Goal: Information Seeking & Learning: Learn about a topic

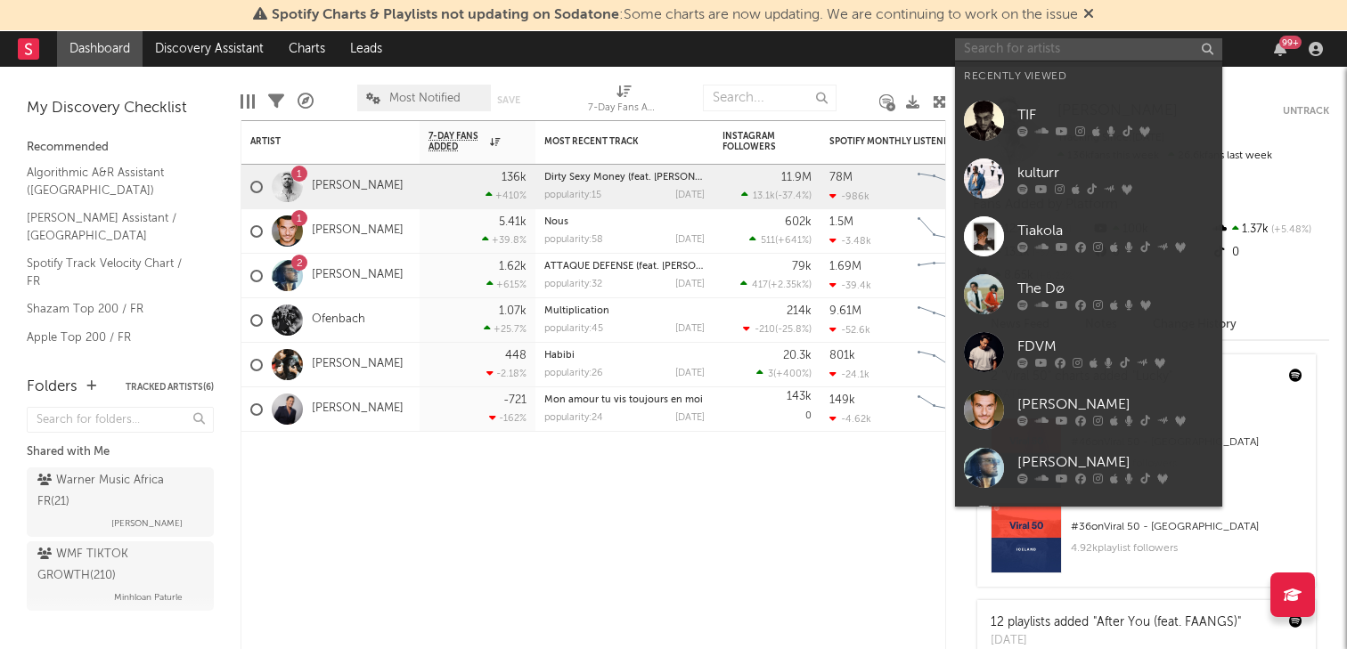
click at [1021, 57] on input "text" at bounding box center [1088, 49] width 267 height 22
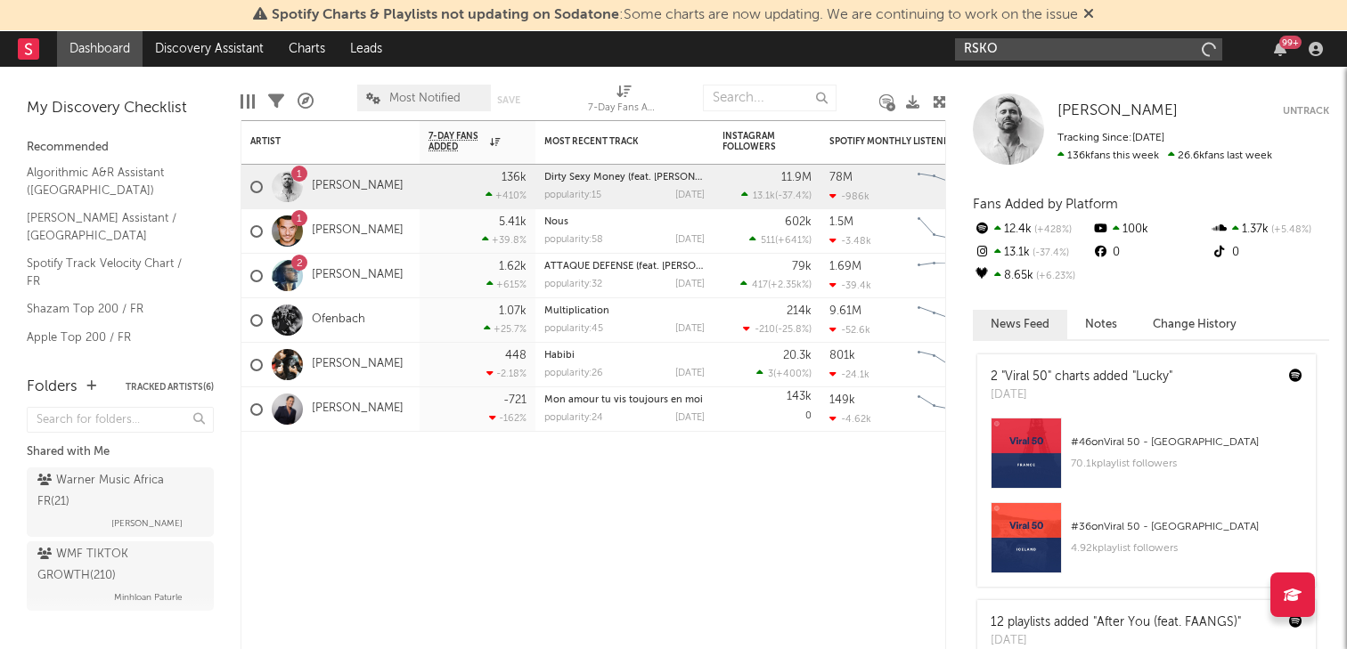
type input "RSKO"
click at [1024, 51] on input "RSKO" at bounding box center [1088, 49] width 267 height 22
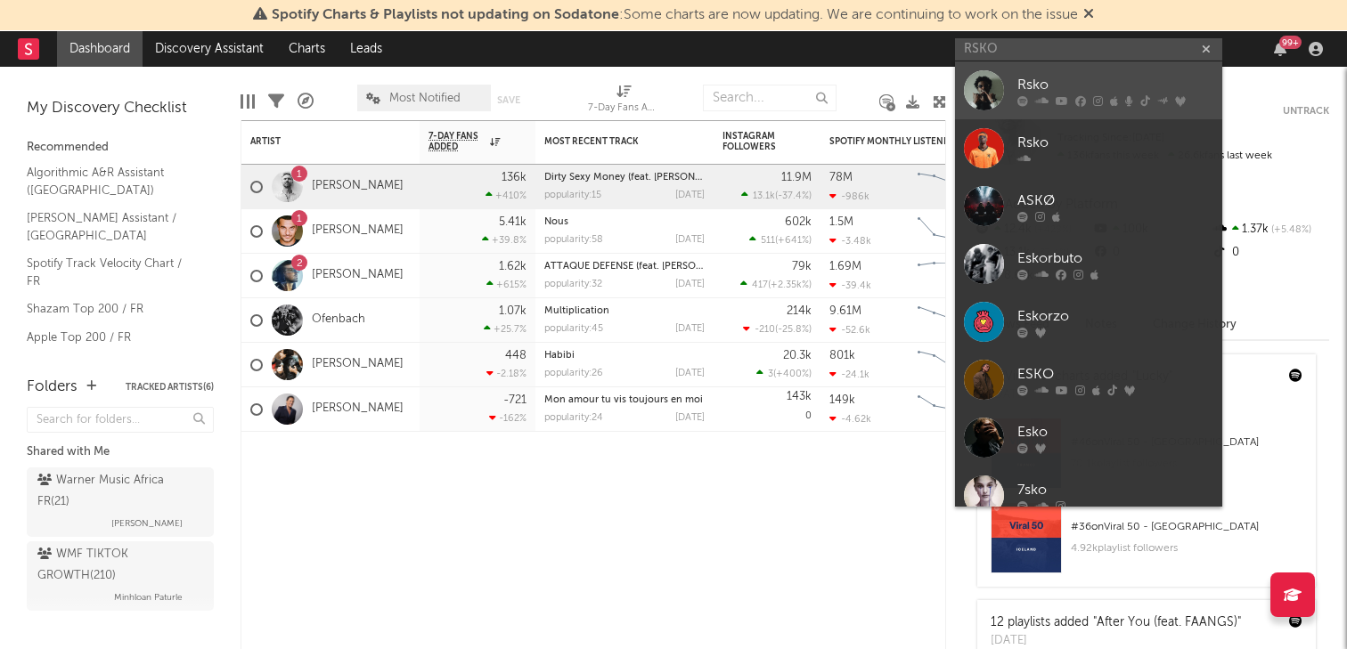
click at [1015, 86] on link "Rsko" at bounding box center [1088, 90] width 267 height 58
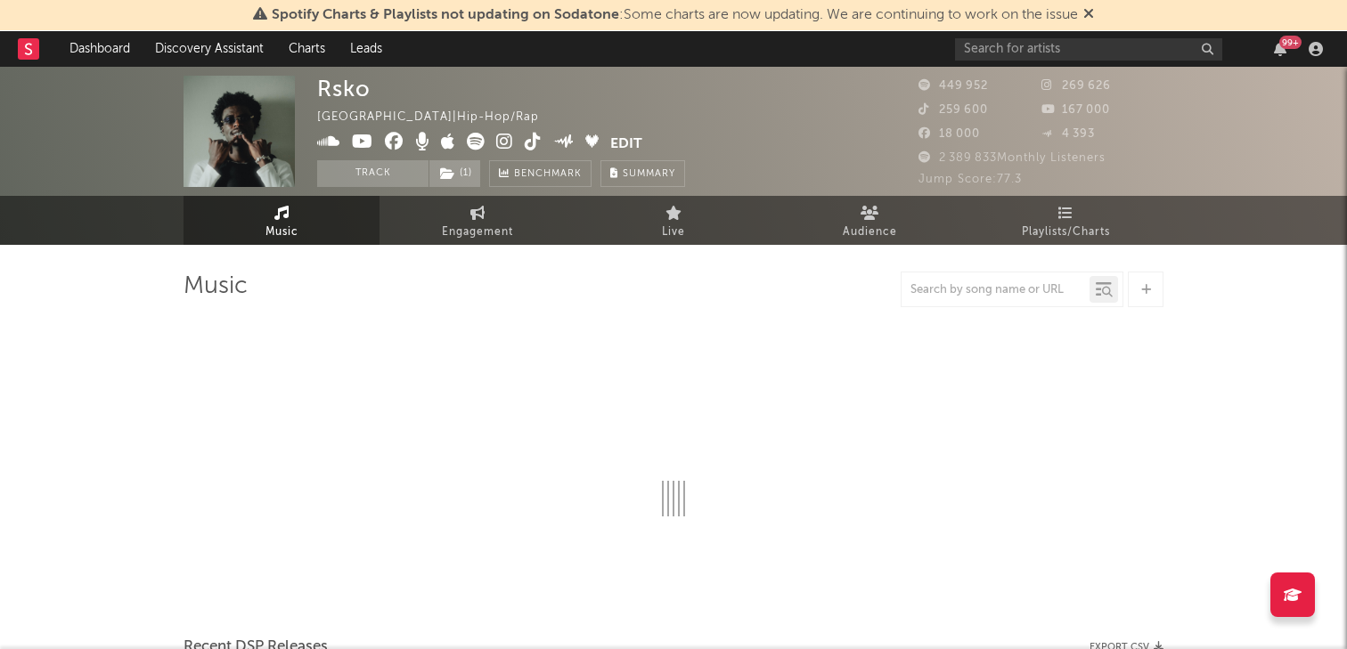
select select "6m"
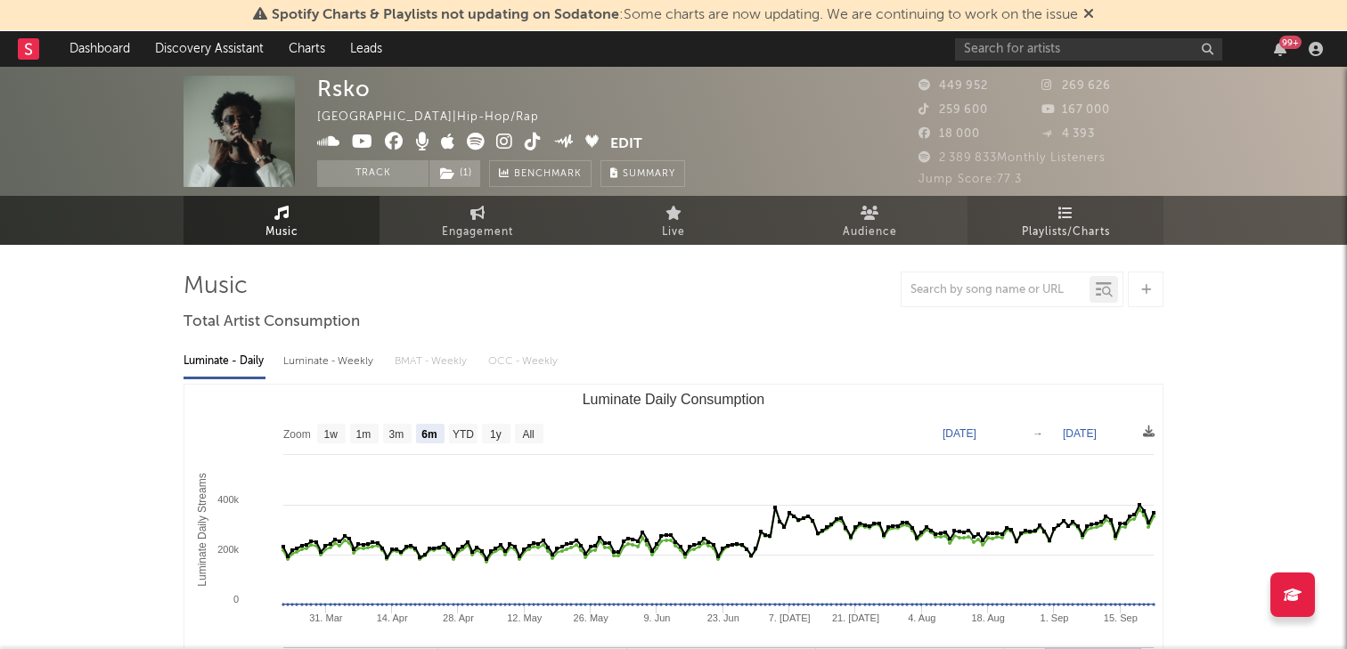
click at [1088, 219] on link "Playlists/Charts" at bounding box center [1065, 220] width 196 height 49
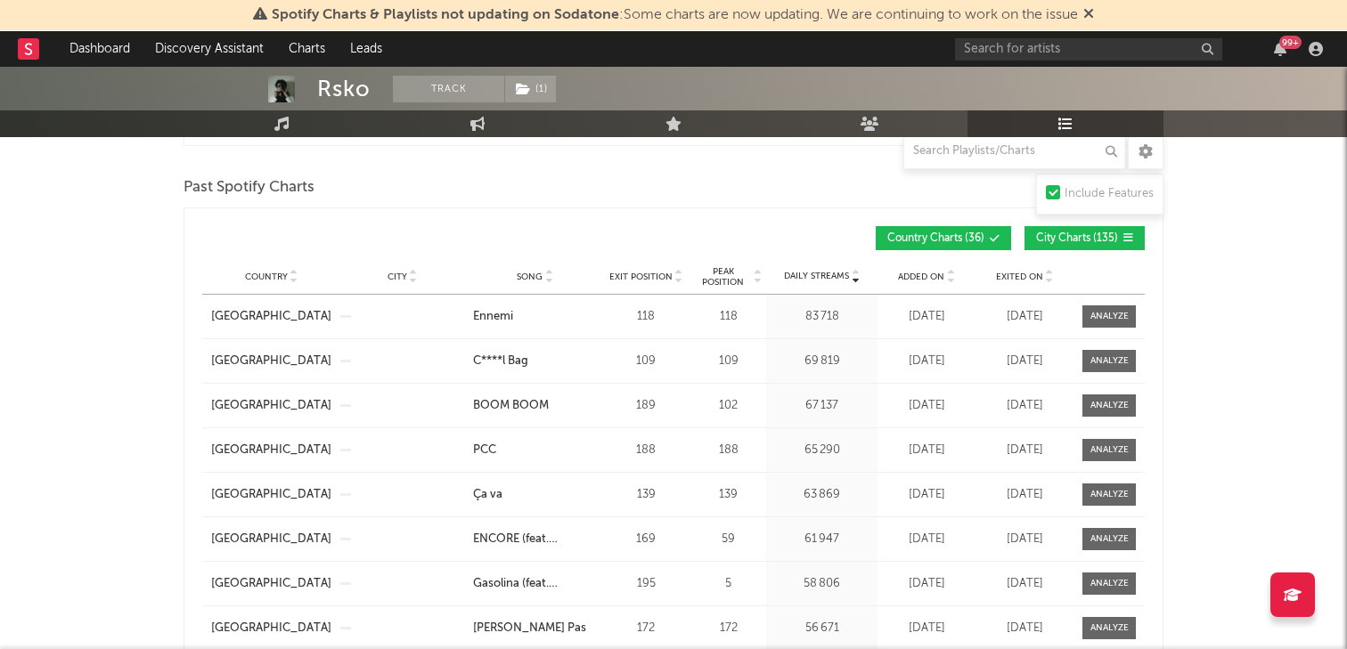
scroll to position [1250, 0]
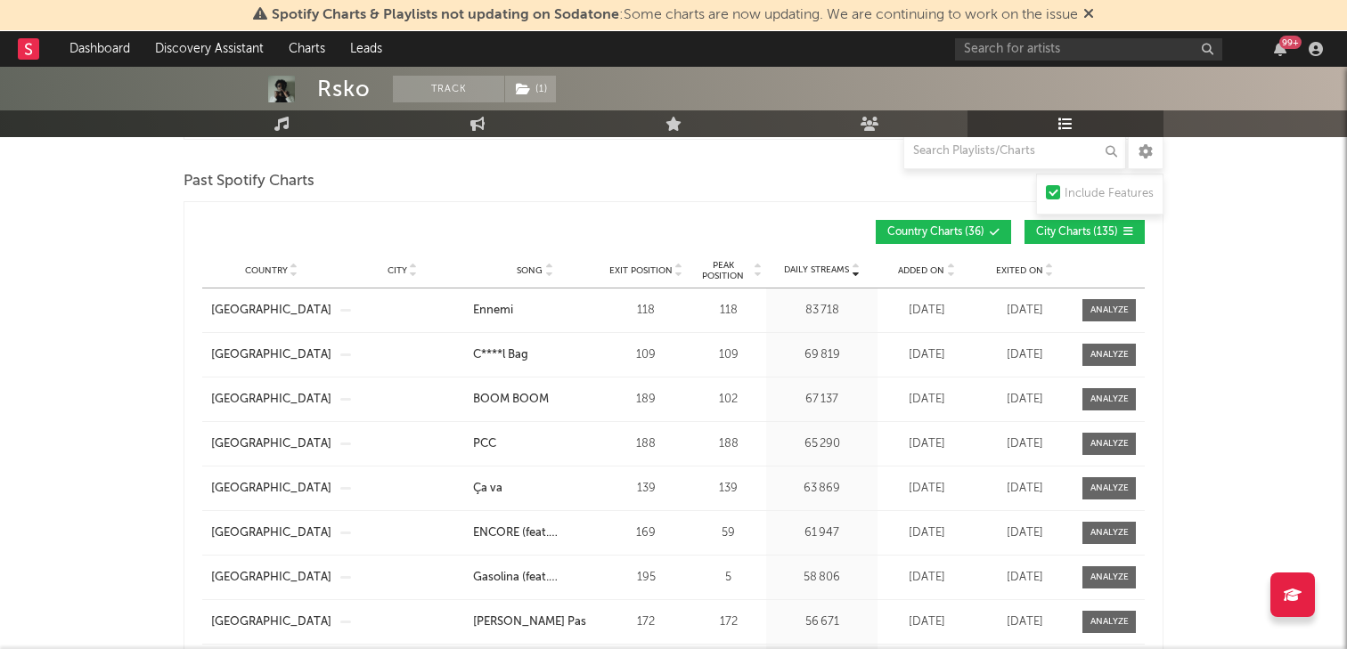
click at [1060, 227] on span "City Charts ( 135 )" at bounding box center [1077, 232] width 82 height 11
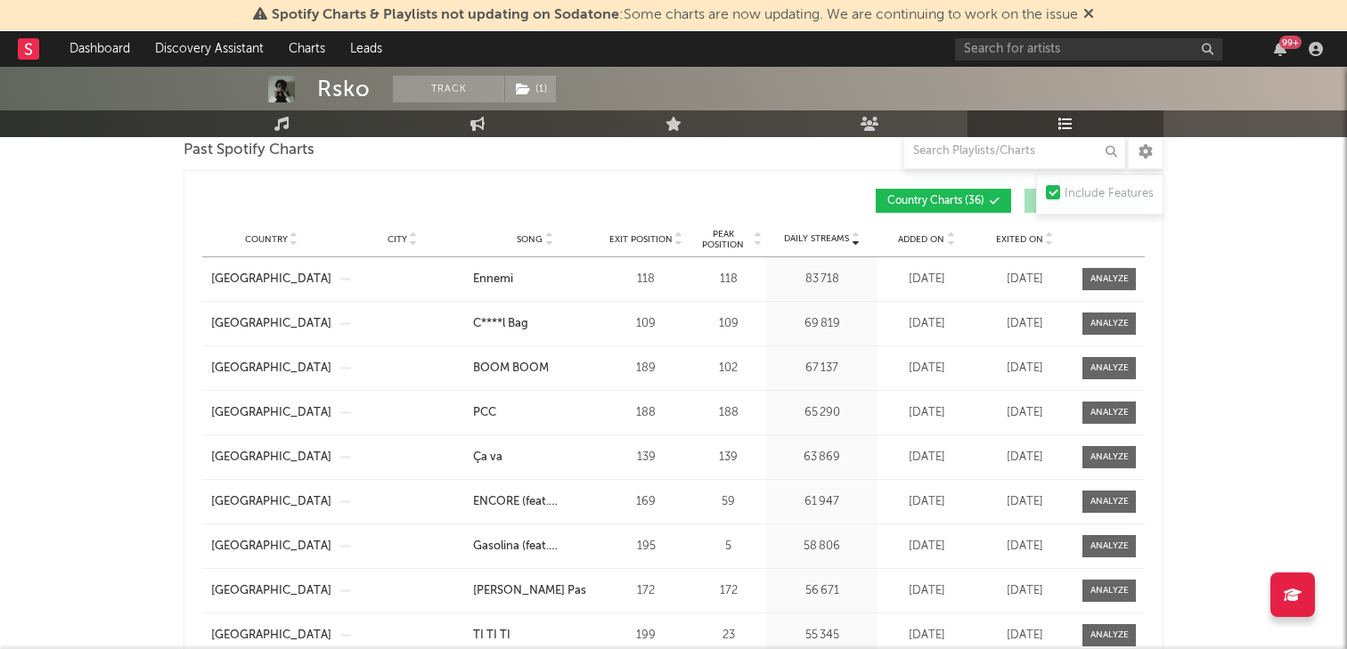
scroll to position [1283, 0]
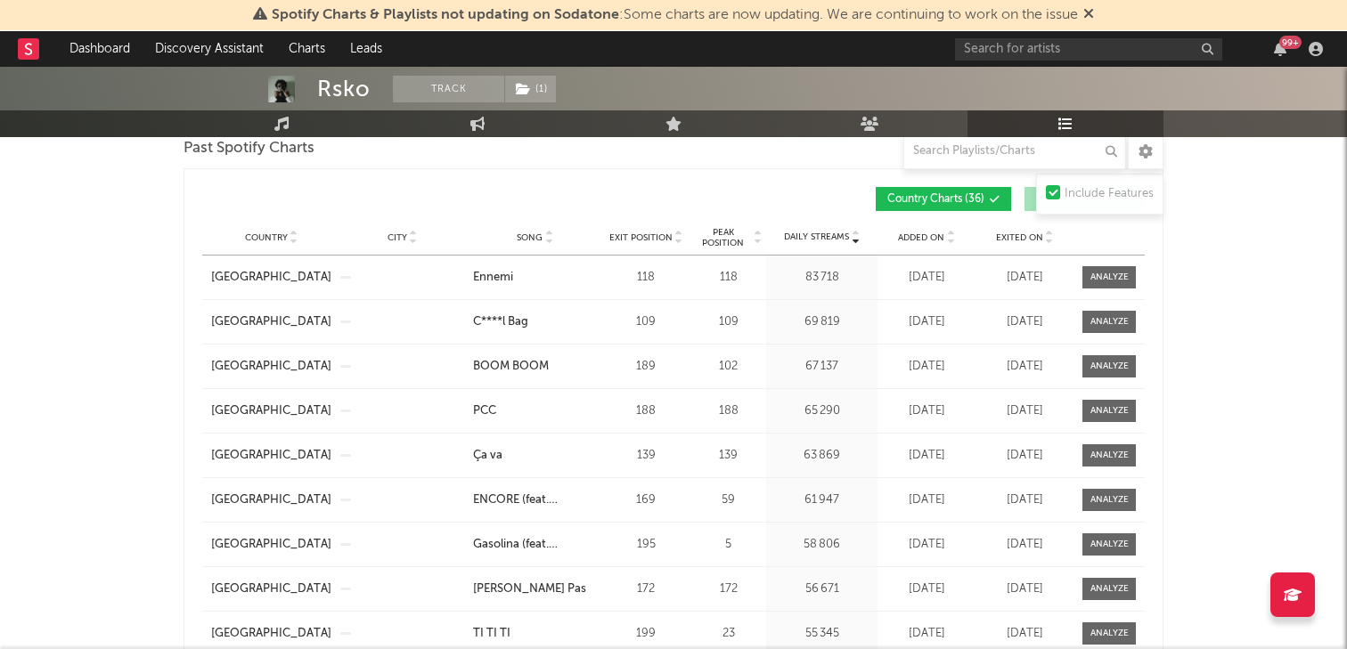
click at [756, 243] on icon at bounding box center [757, 241] width 9 height 7
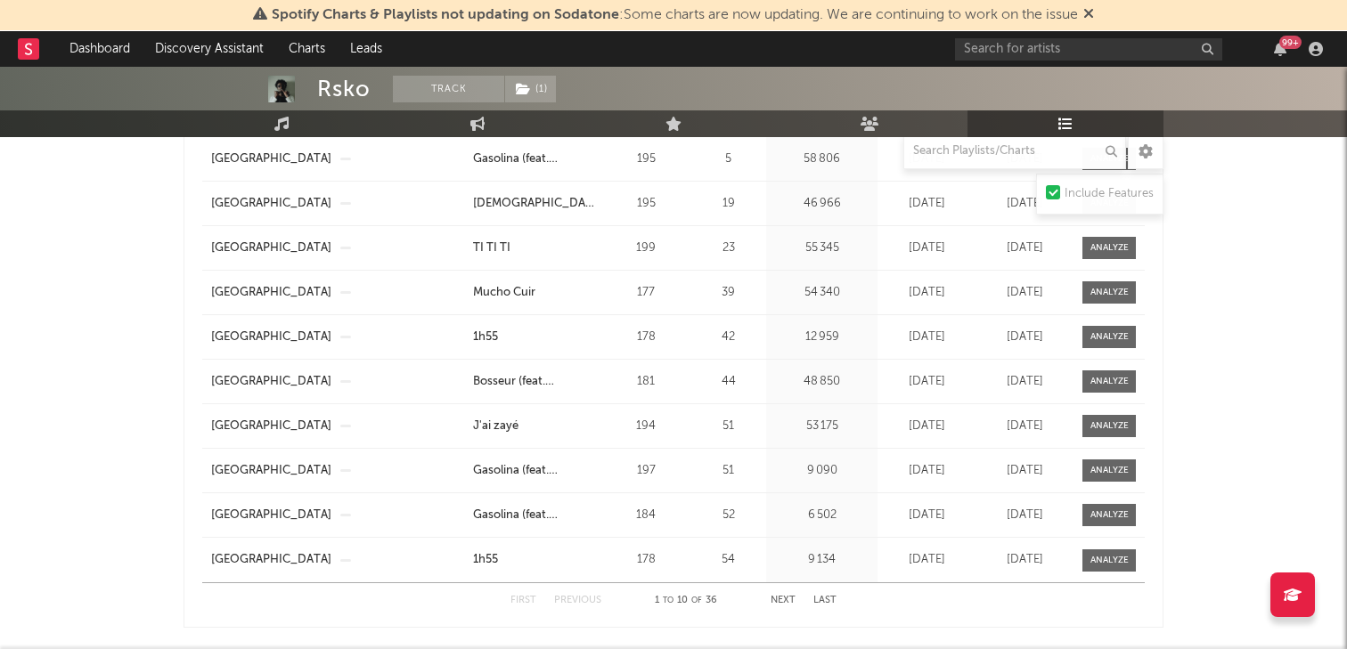
scroll to position [1406, 0]
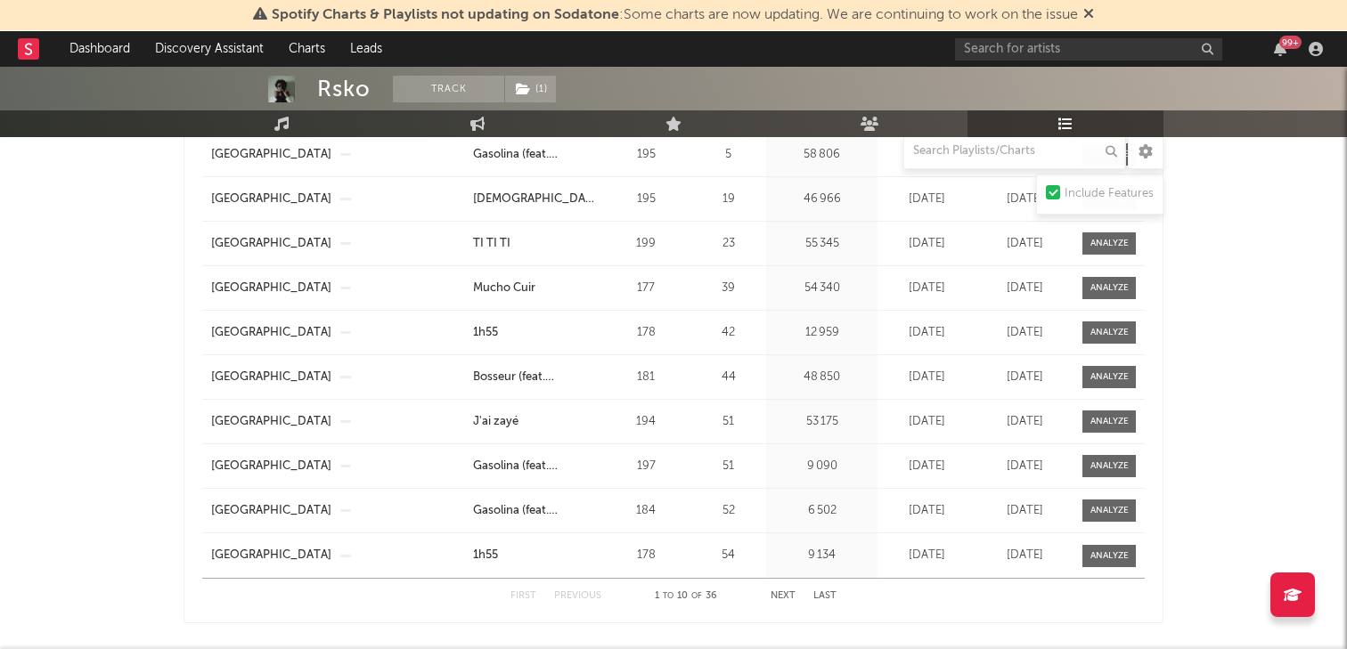
click at [780, 591] on button "Next" at bounding box center [783, 596] width 25 height 10
click at [780, 592] on button "Next" at bounding box center [783, 596] width 25 height 10
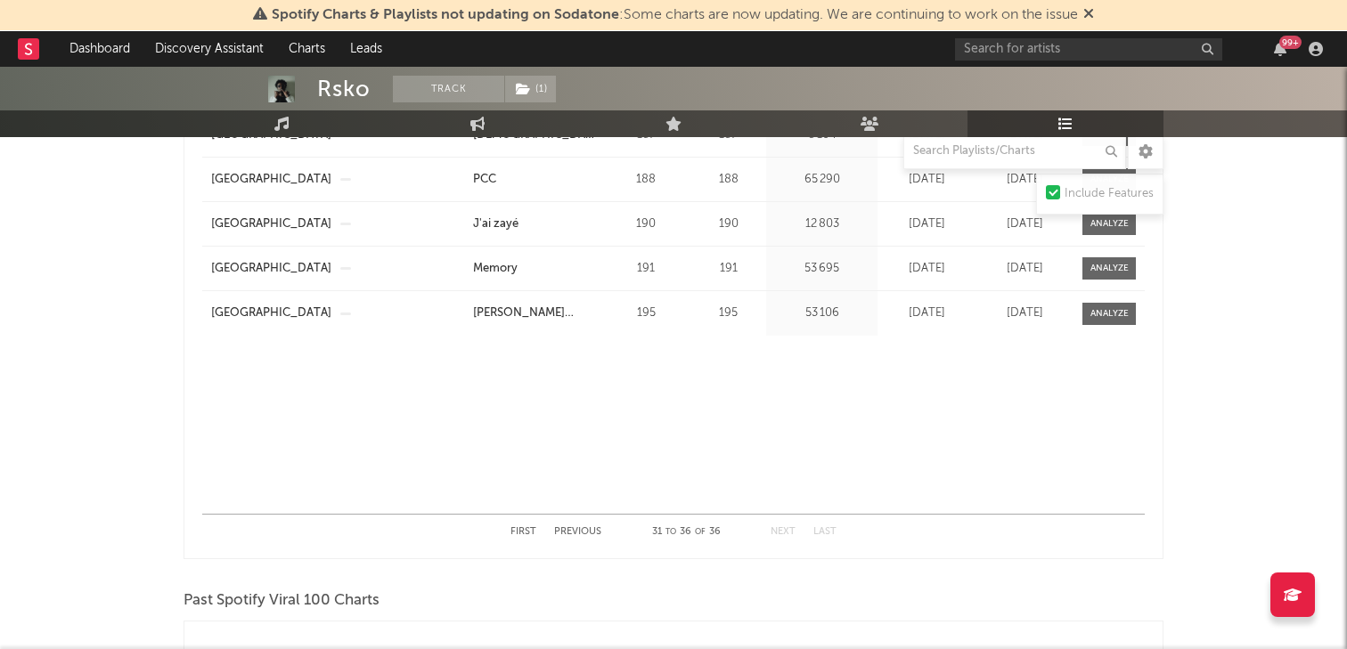
scroll to position [1491, 0]
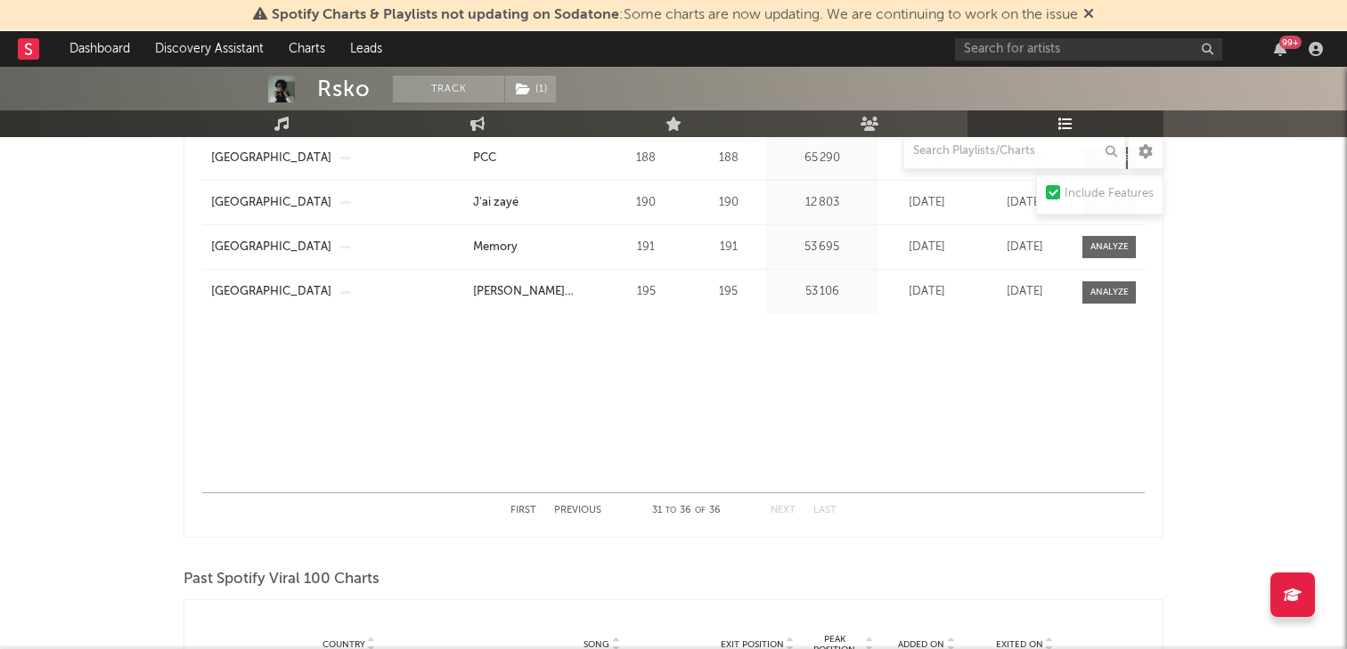
click at [561, 511] on button "Previous" at bounding box center [577, 511] width 47 height 10
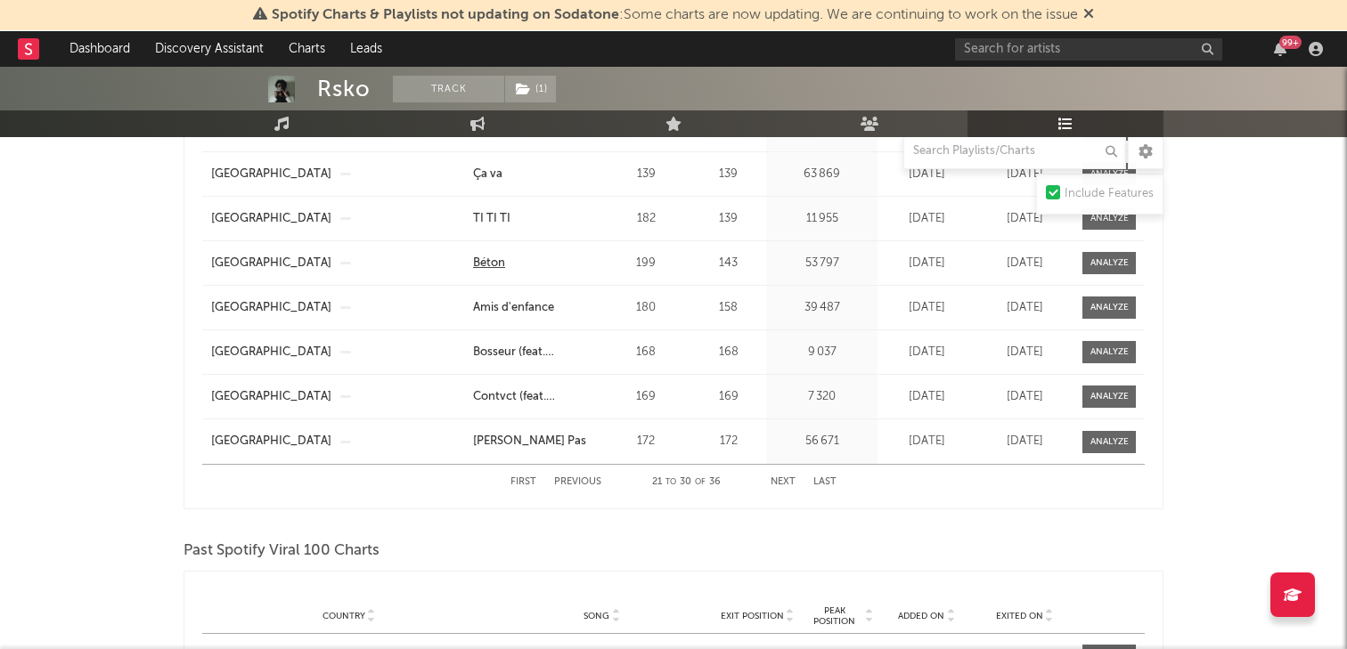
scroll to position [1521, 0]
click at [584, 485] on button "Previous" at bounding box center [577, 482] width 47 height 10
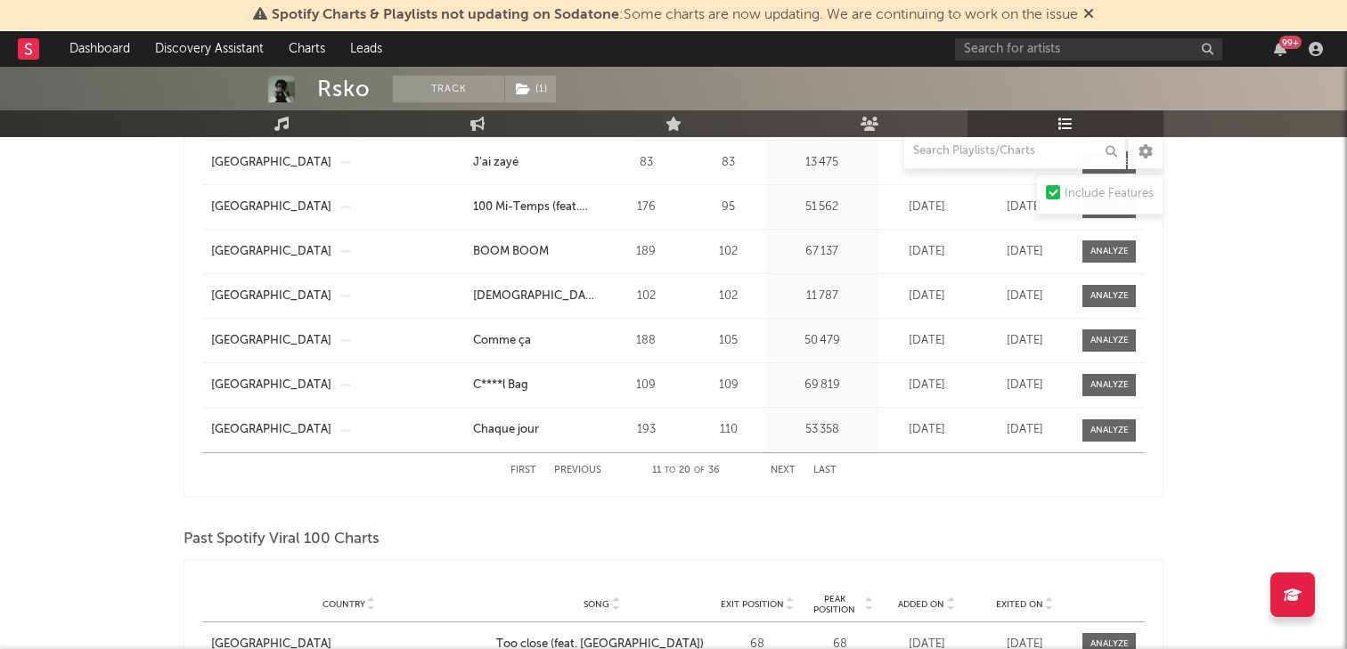
scroll to position [1593, 0]
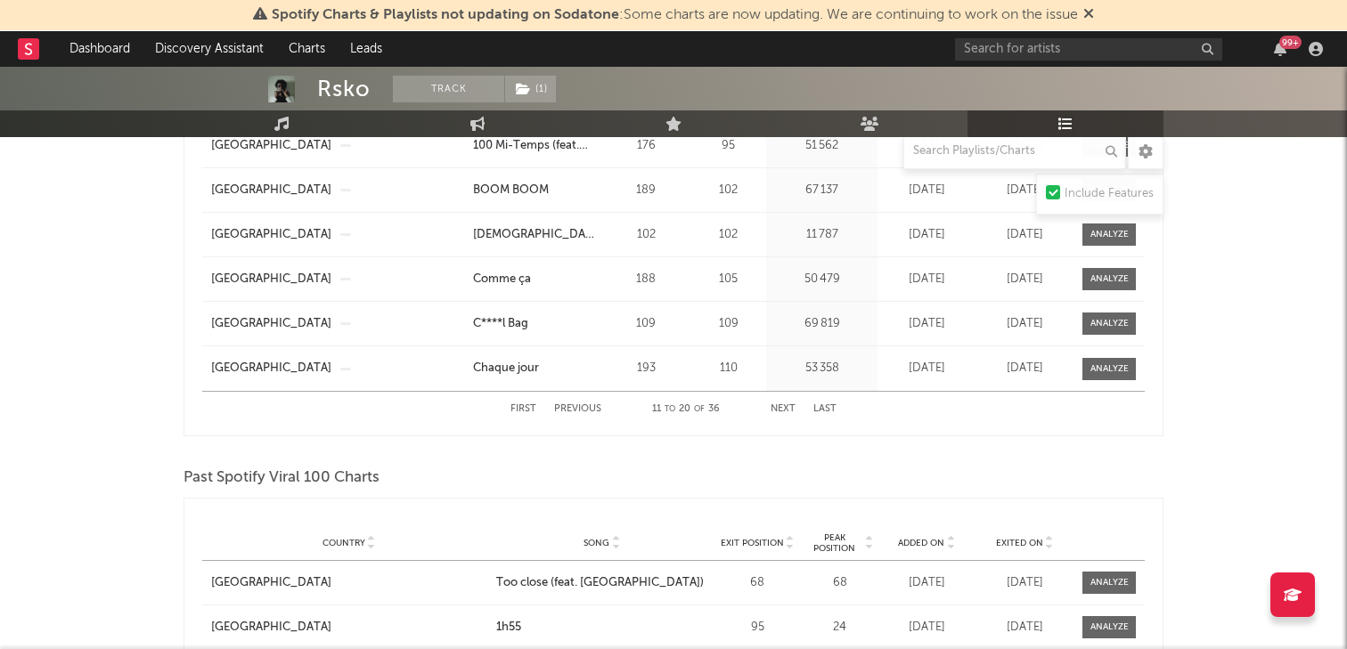
click at [582, 406] on button "Previous" at bounding box center [577, 409] width 47 height 10
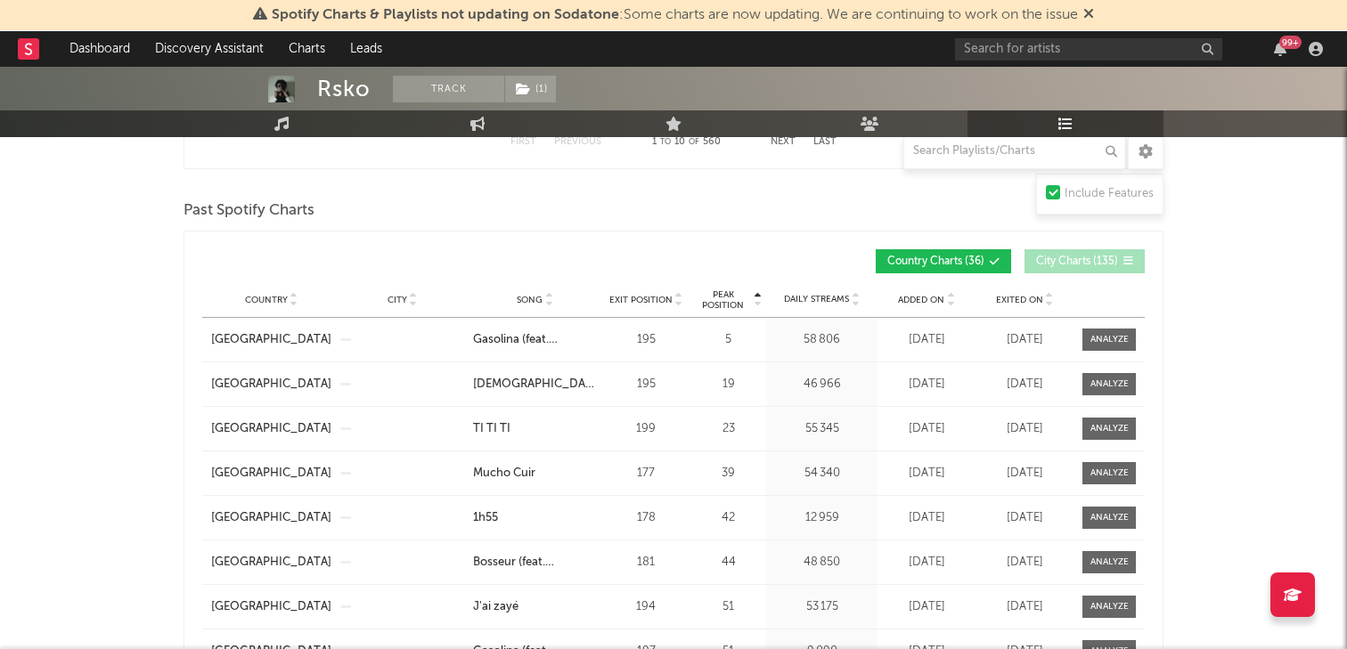
scroll to position [1225, 0]
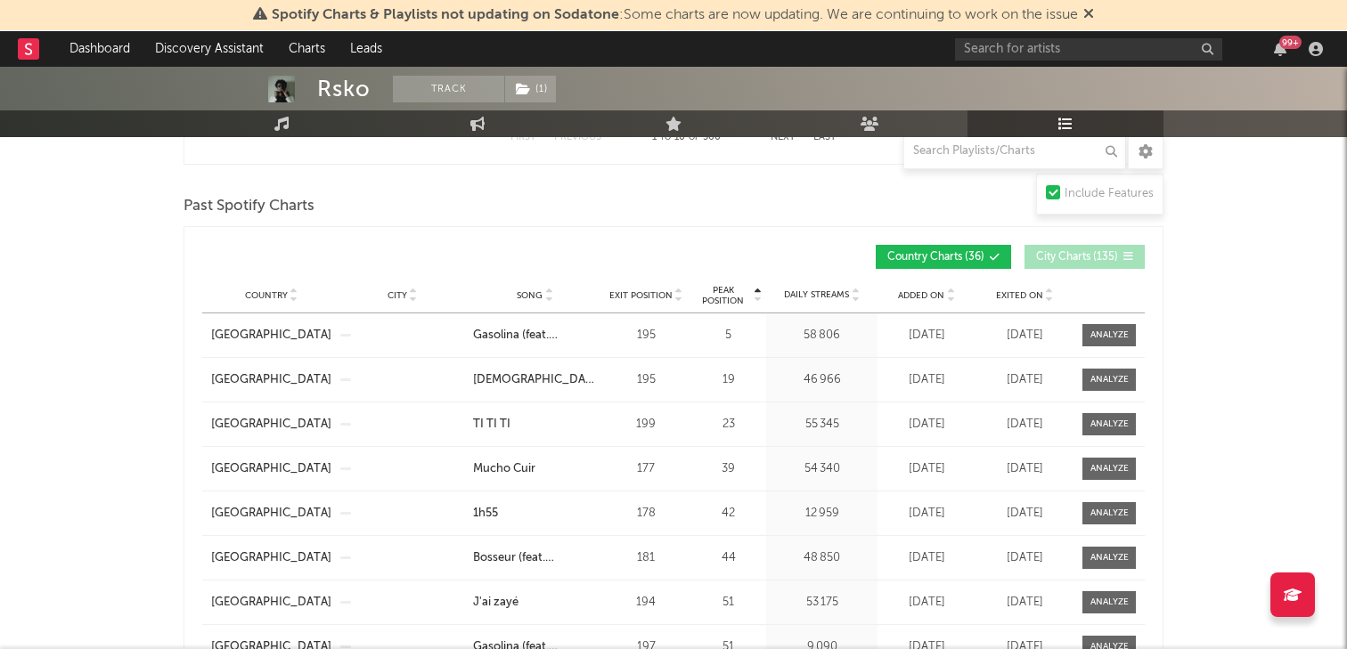
click at [757, 298] on icon at bounding box center [757, 299] width 9 height 7
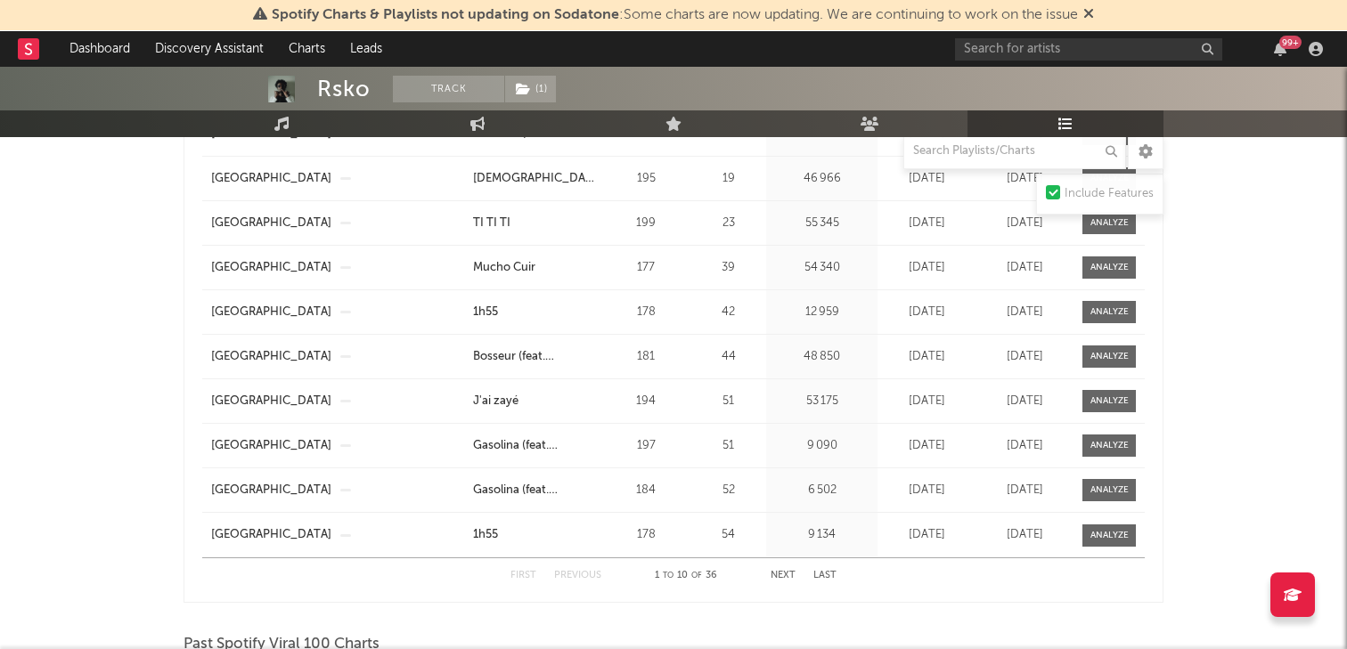
scroll to position [1431, 0]
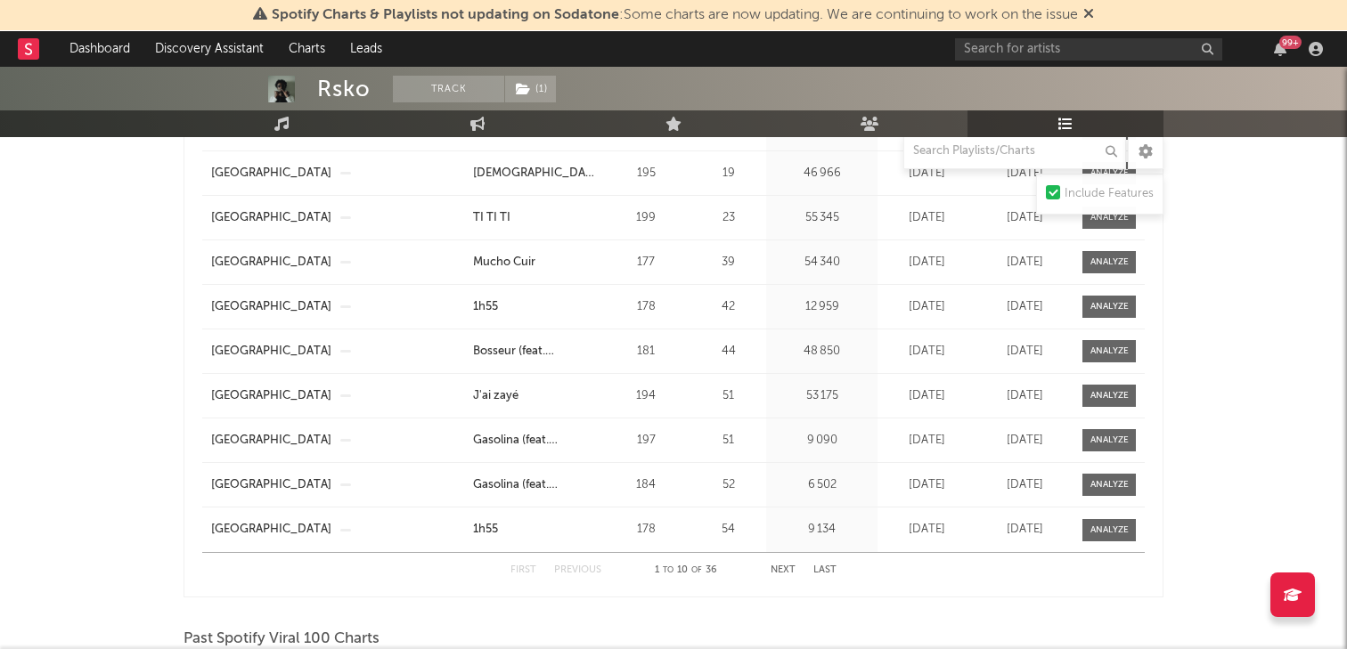
click at [785, 564] on div "First Previous 1 to 10 of 36 Next Last" at bounding box center [673, 570] width 326 height 35
click at [785, 566] on button "Next" at bounding box center [783, 571] width 25 height 10
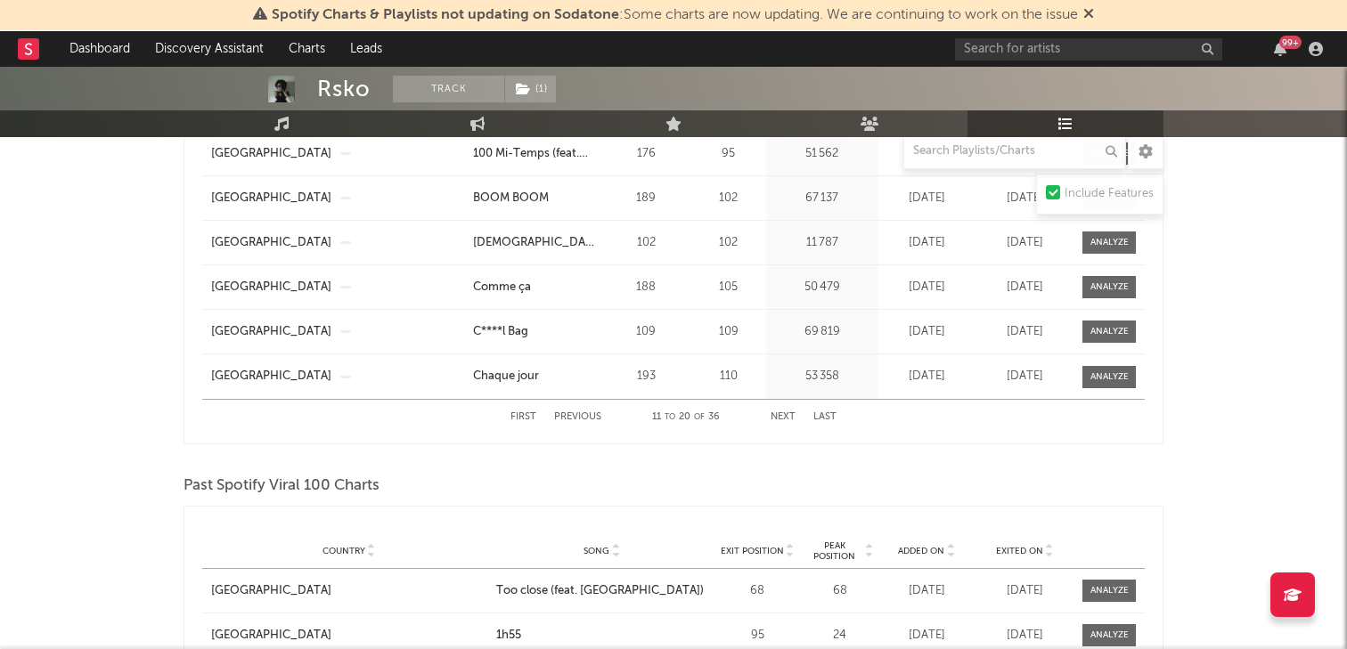
scroll to position [1597, 0]
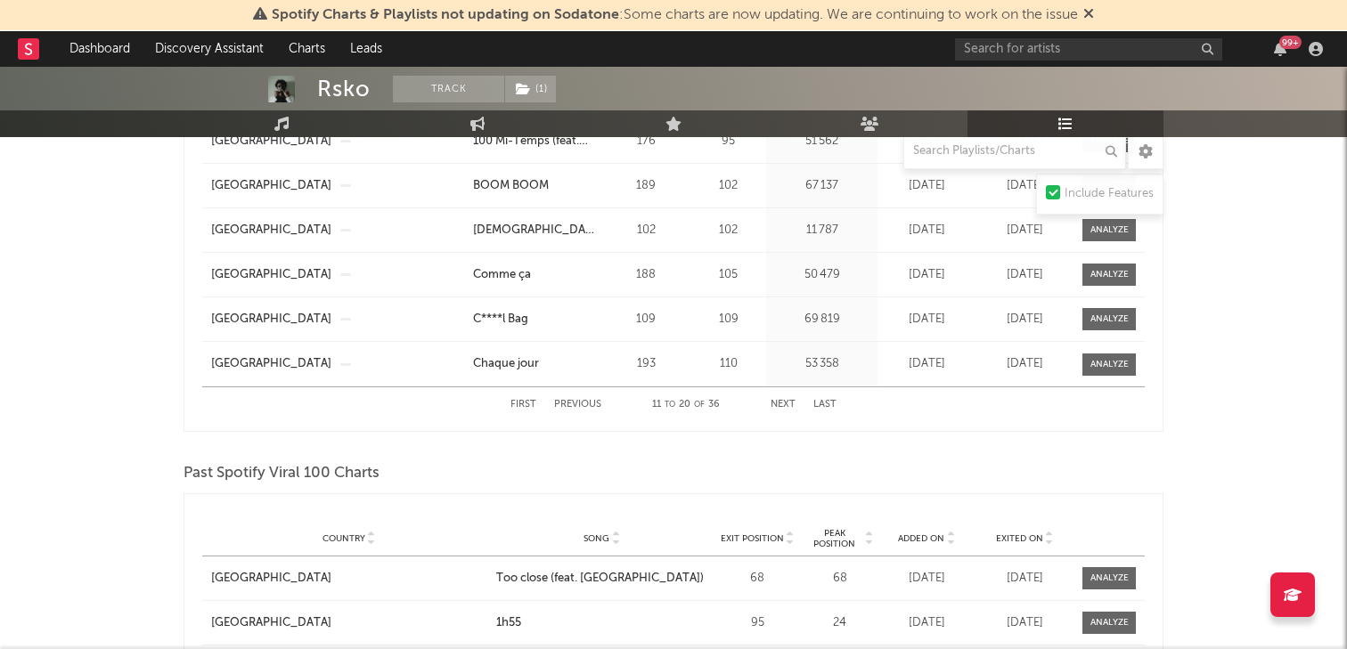
click at [777, 404] on button "Next" at bounding box center [783, 405] width 25 height 10
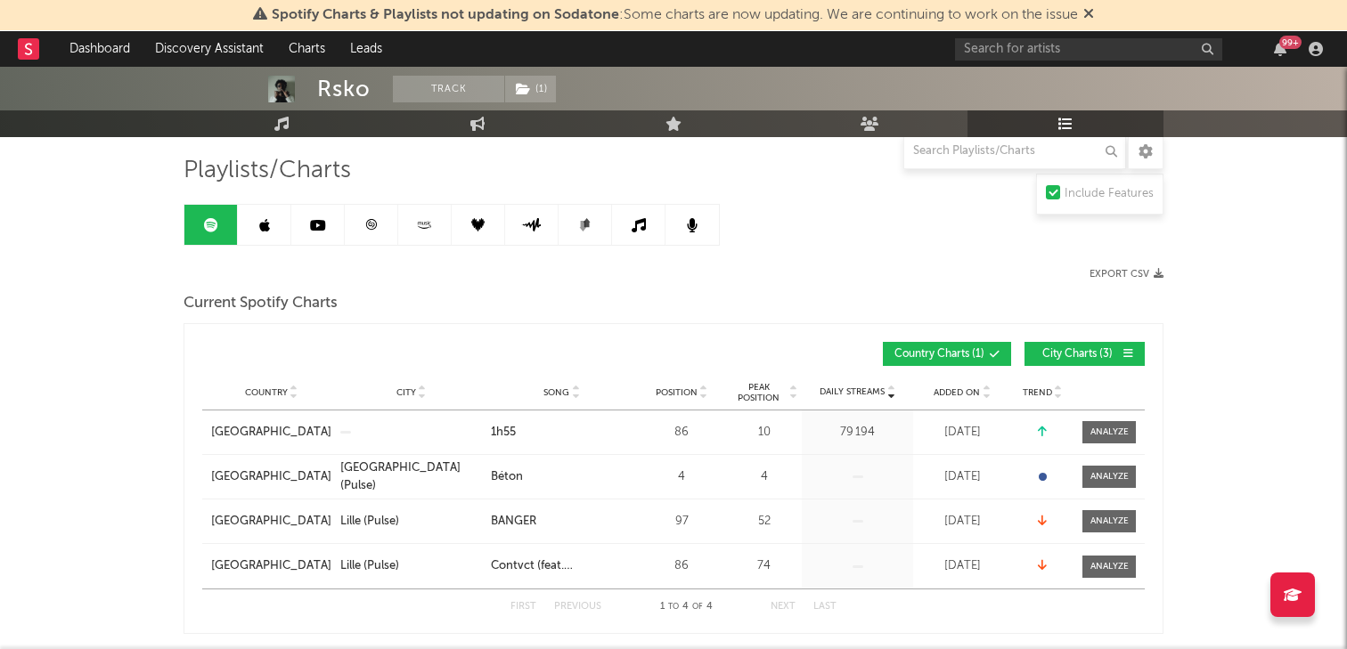
scroll to position [0, 0]
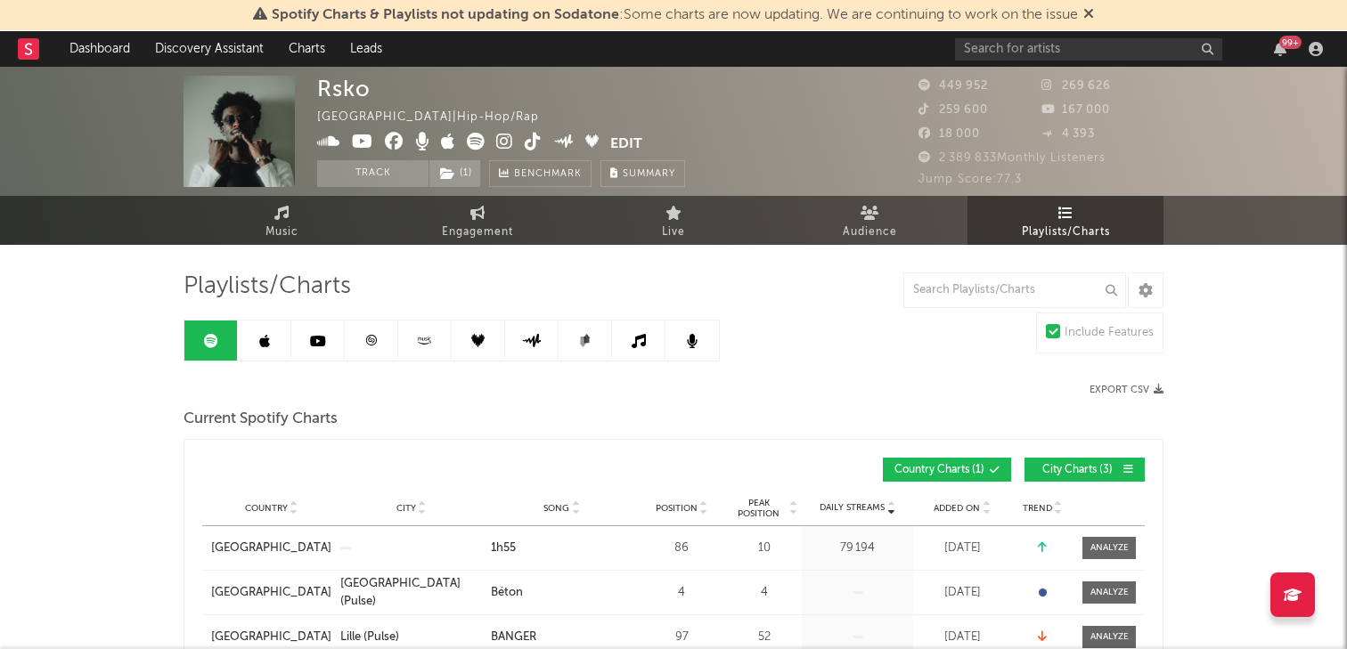
click at [371, 341] on icon at bounding box center [371, 340] width 11 height 11
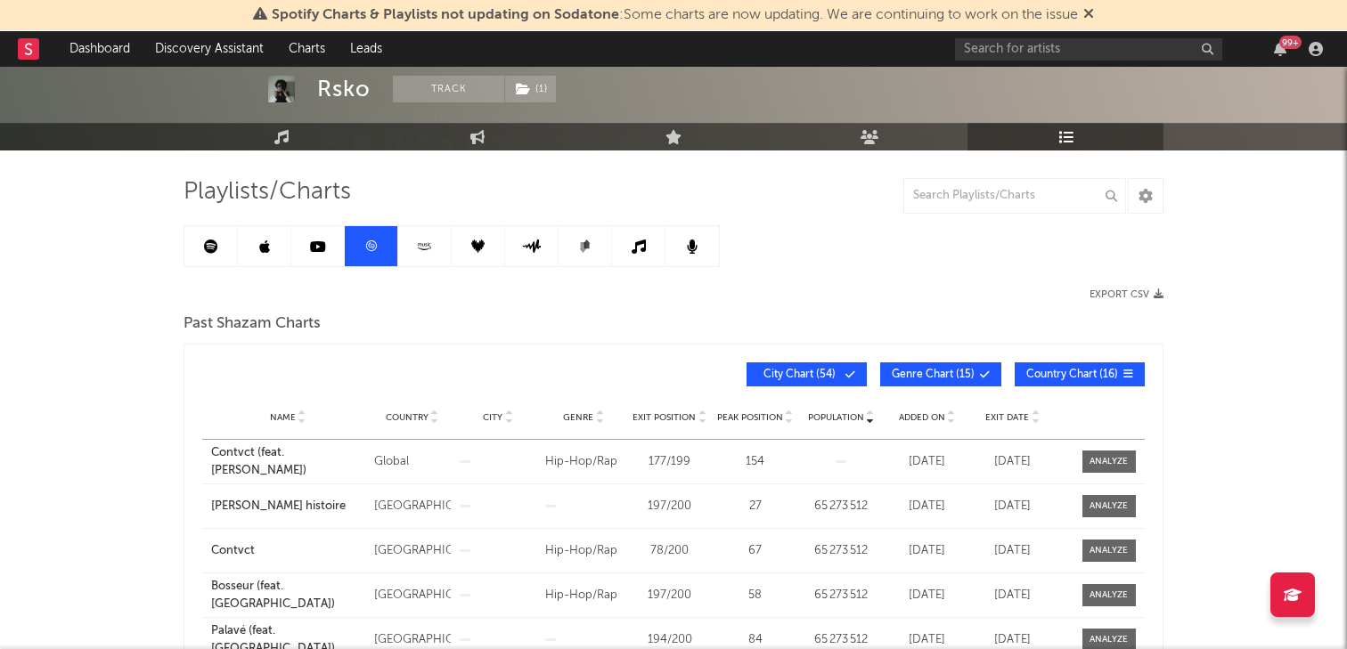
scroll to position [100, 0]
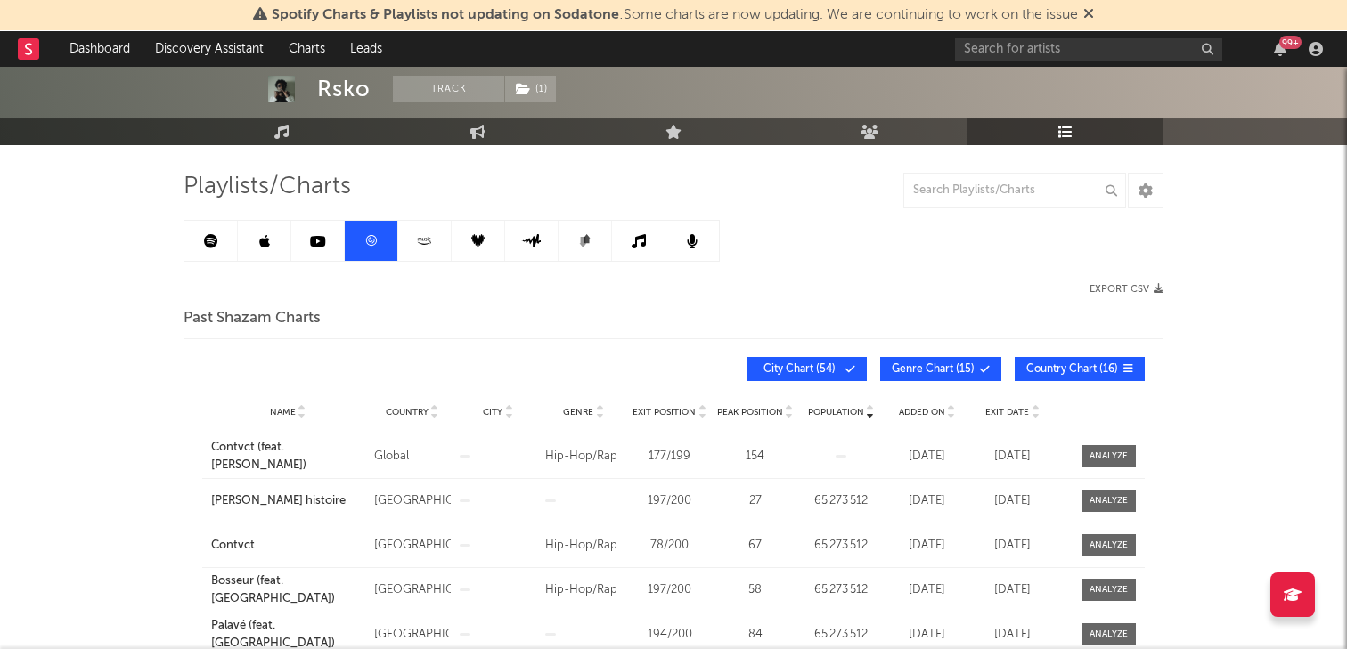
click at [944, 371] on span "Genre Chart ( 15 )" at bounding box center [933, 369] width 83 height 11
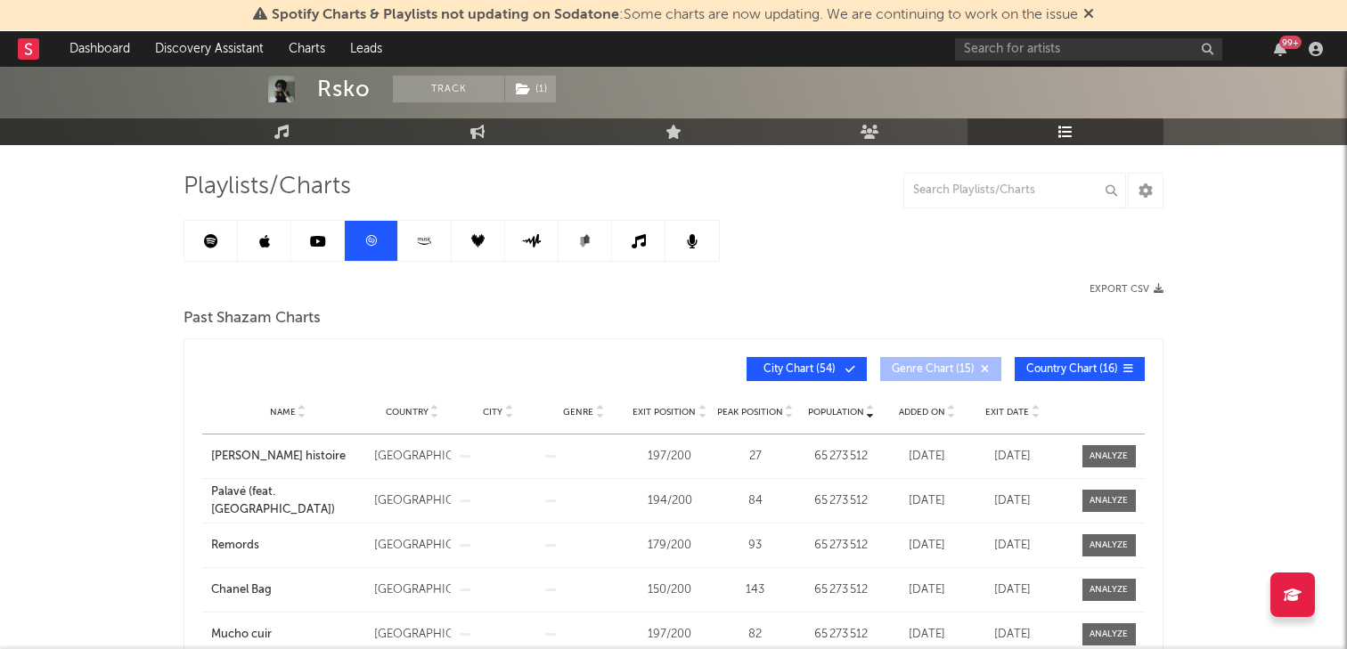
click at [791, 370] on span "City Chart ( 54 )" at bounding box center [799, 369] width 82 height 11
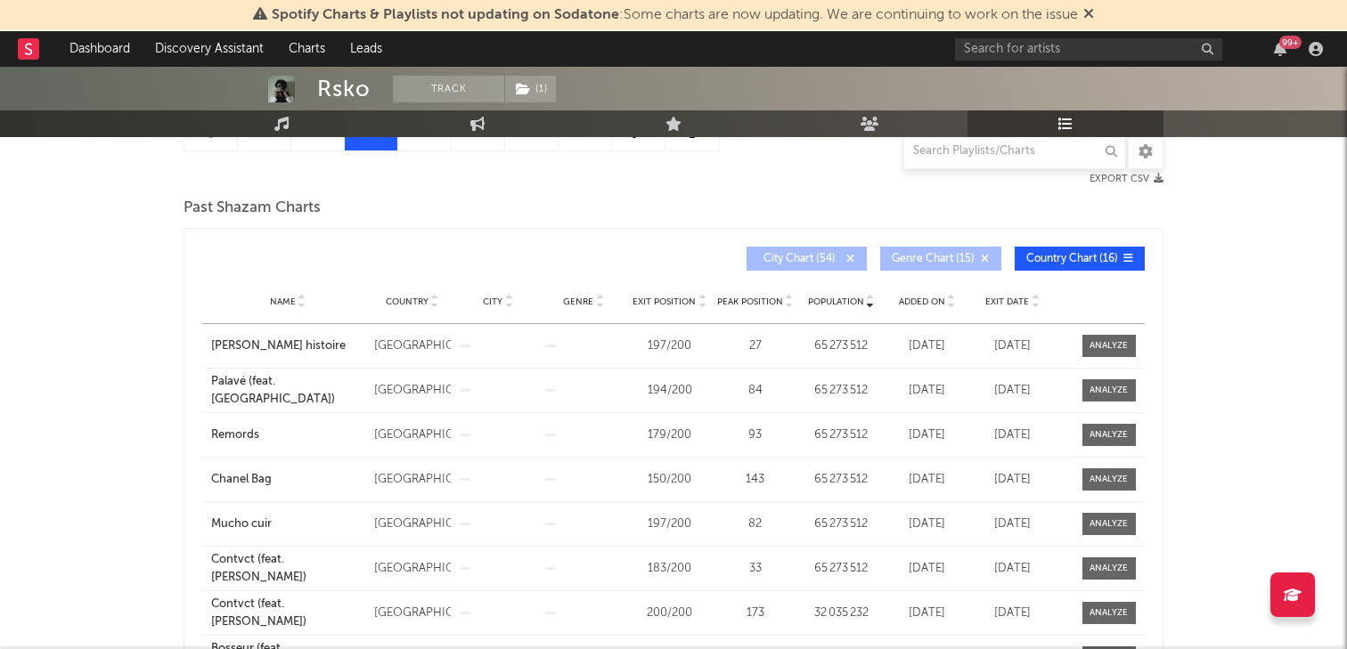
scroll to position [212, 0]
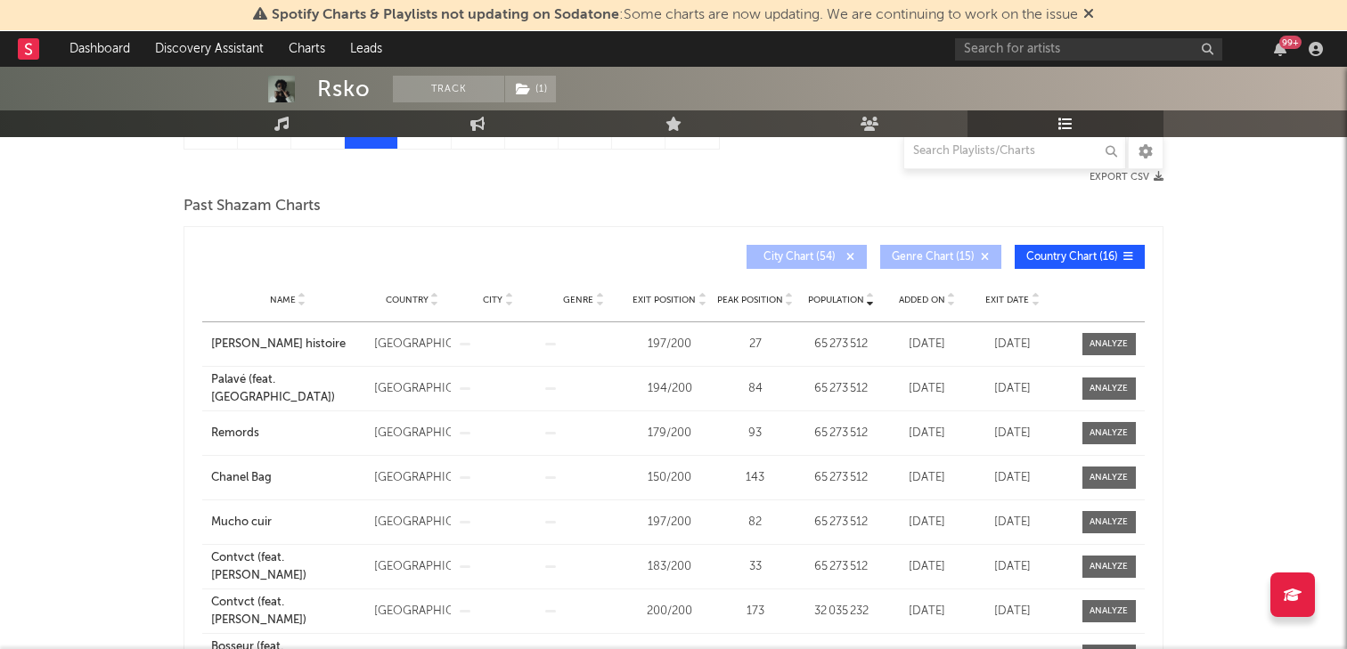
click at [791, 302] on icon at bounding box center [789, 303] width 9 height 7
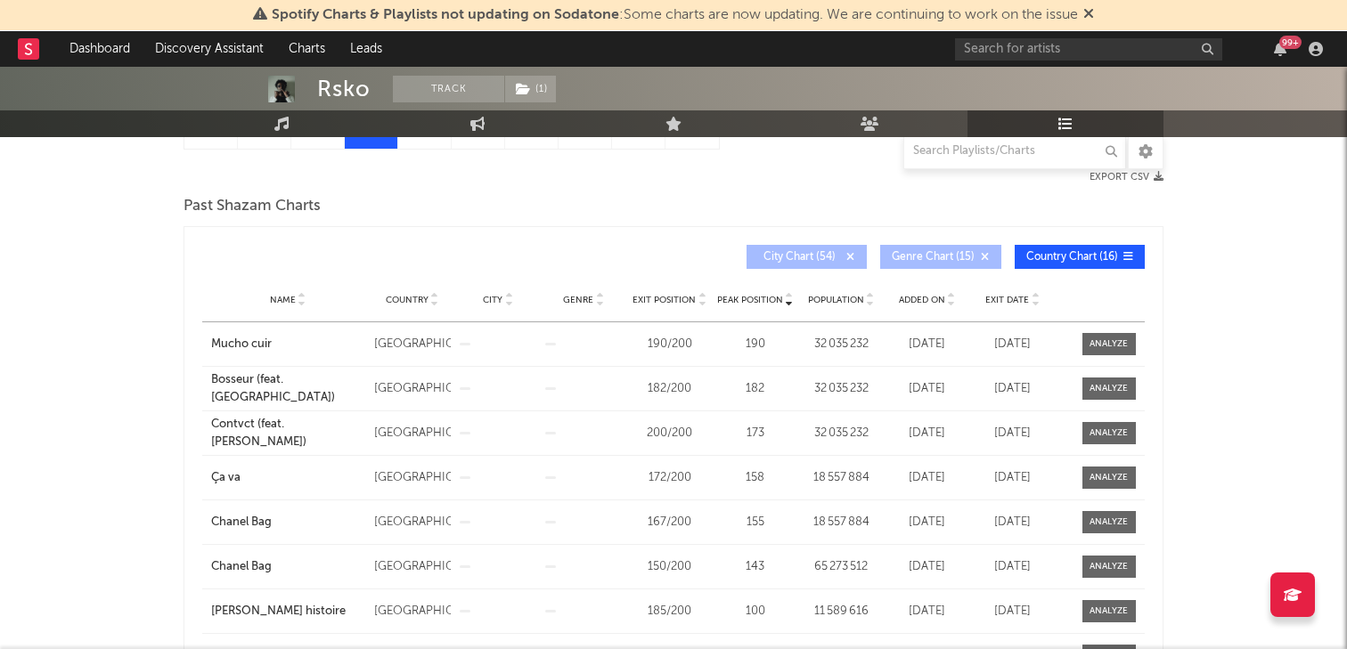
click at [791, 304] on icon at bounding box center [789, 303] width 9 height 7
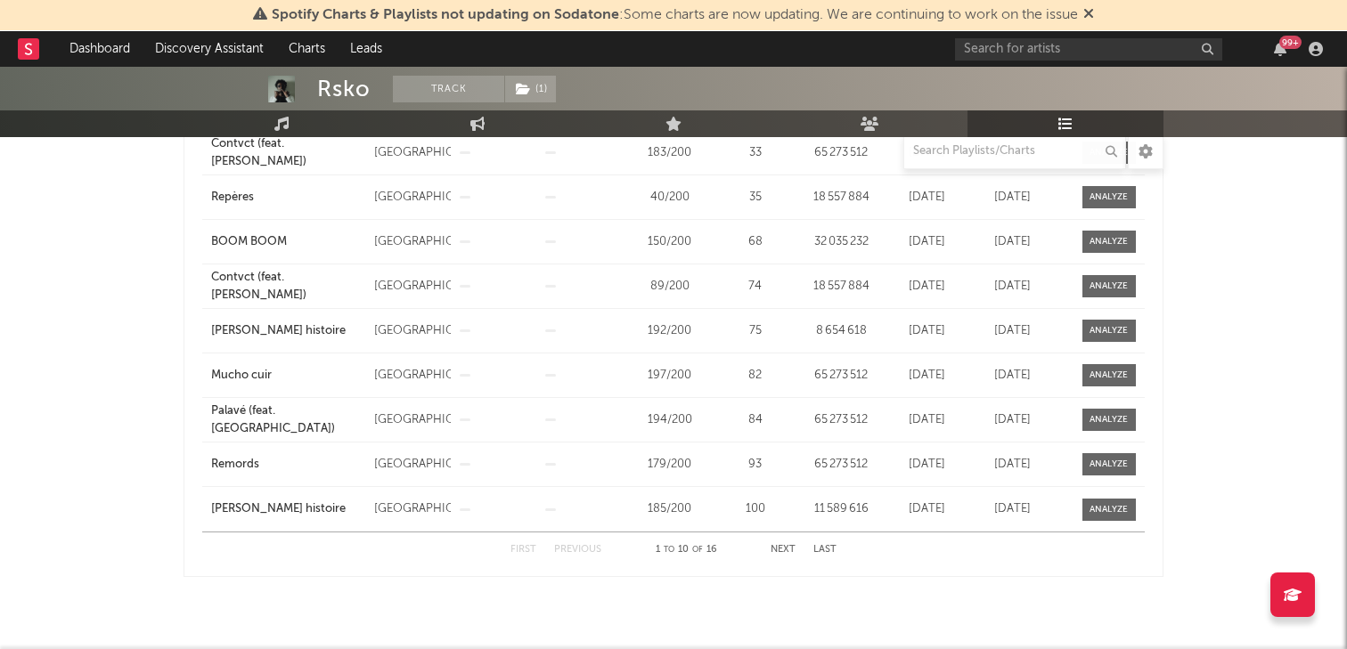
scroll to position [458, 0]
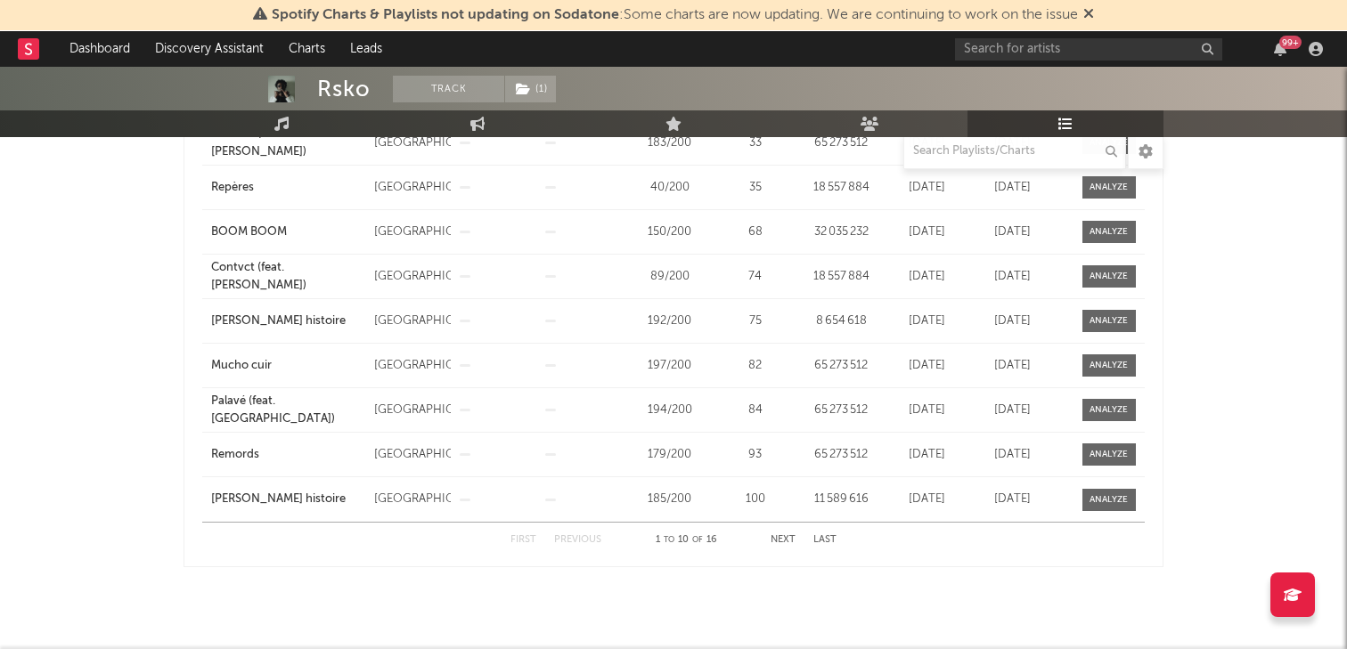
click at [781, 538] on button "Next" at bounding box center [783, 540] width 25 height 10
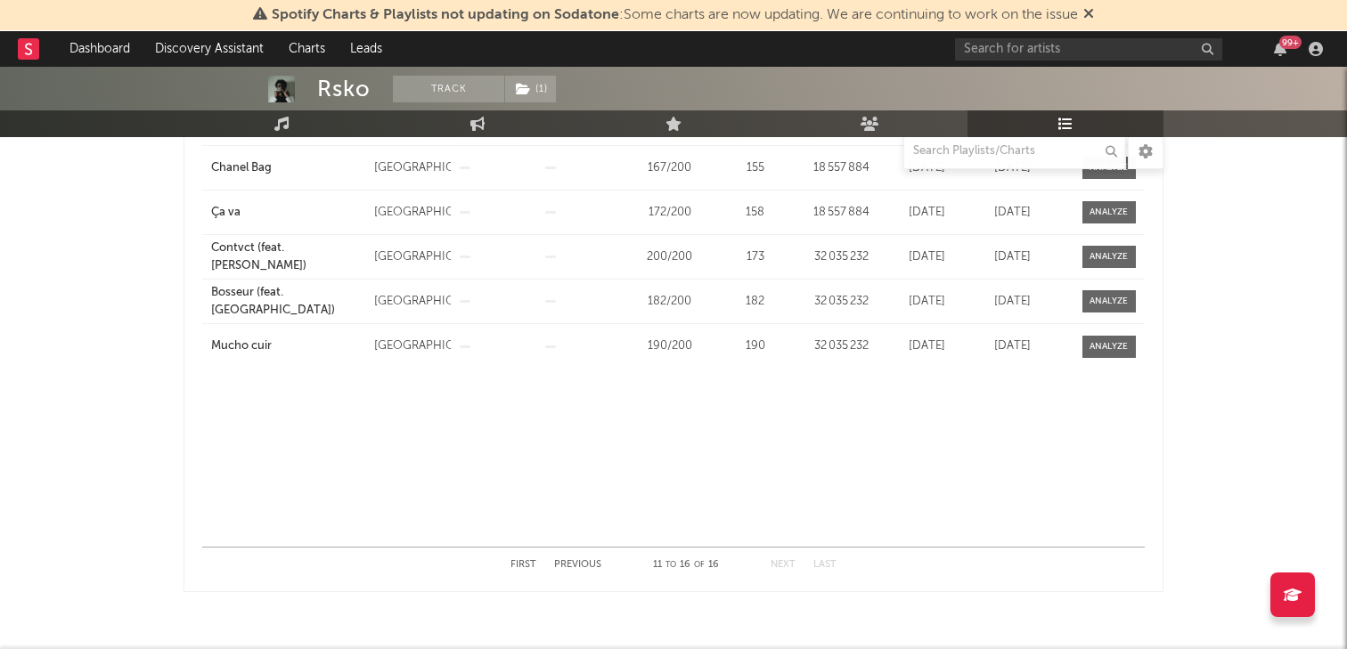
scroll to position [483, 0]
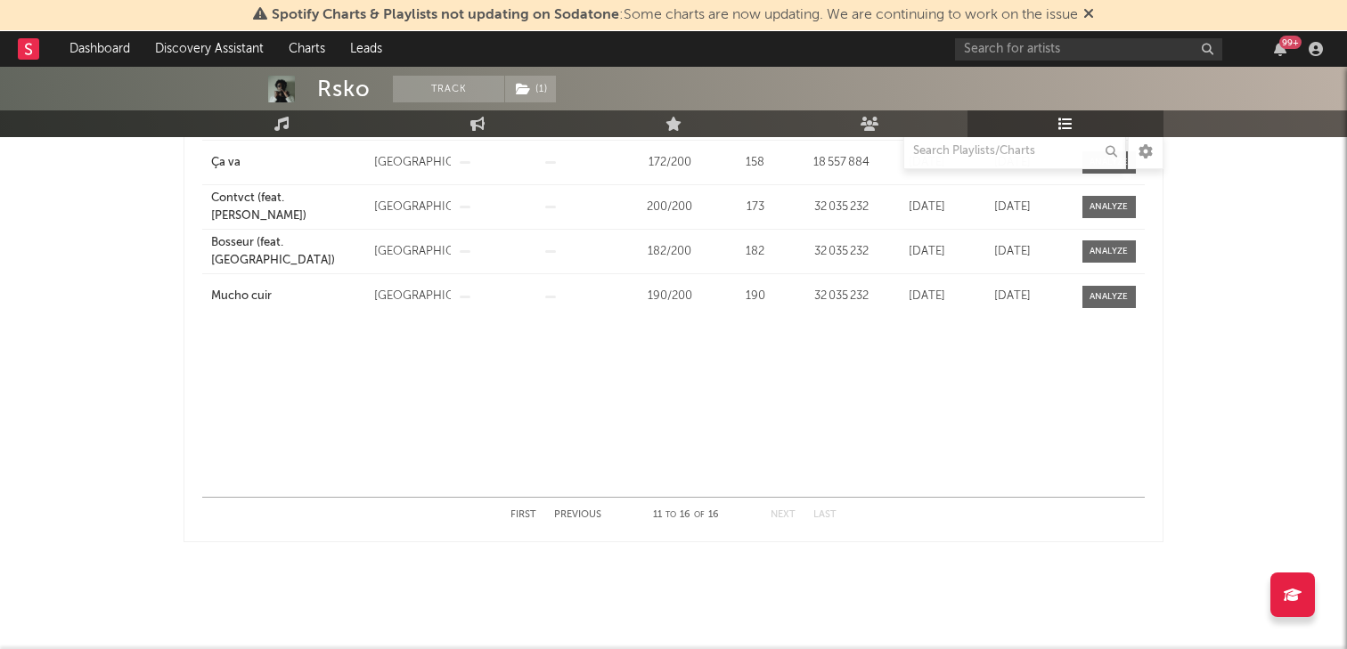
click at [526, 511] on button "First" at bounding box center [523, 515] width 26 height 10
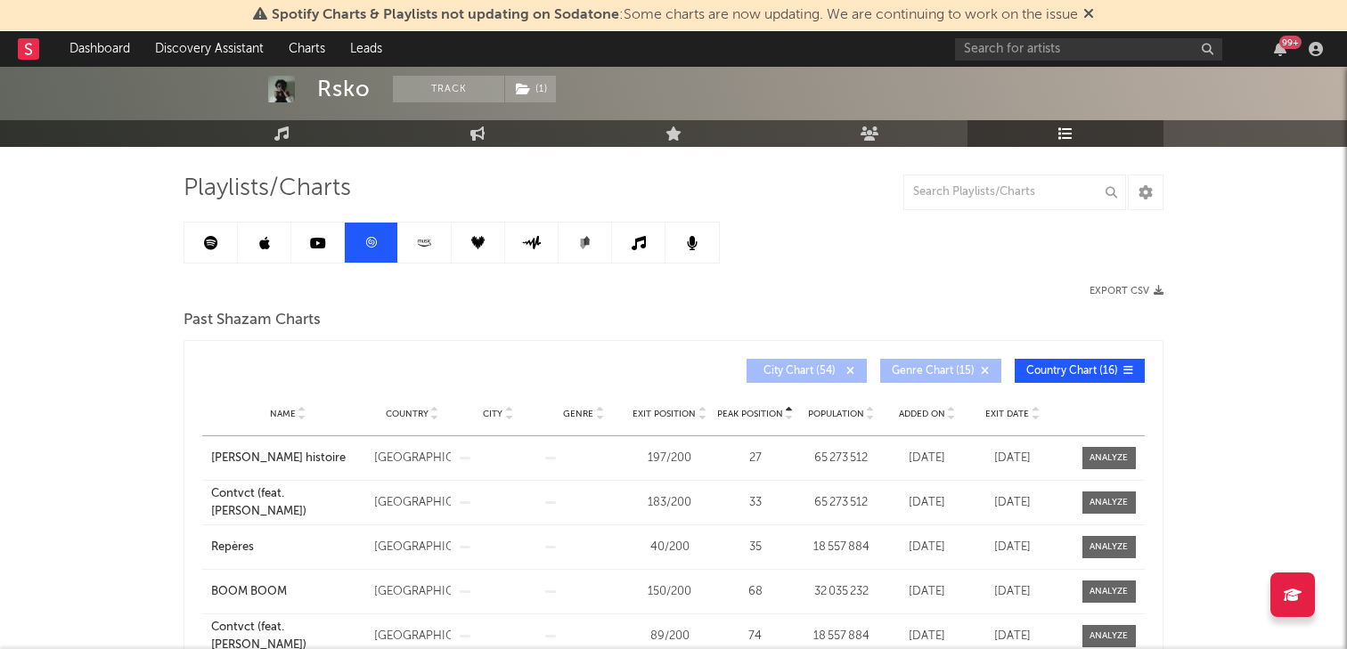
scroll to position [101, 0]
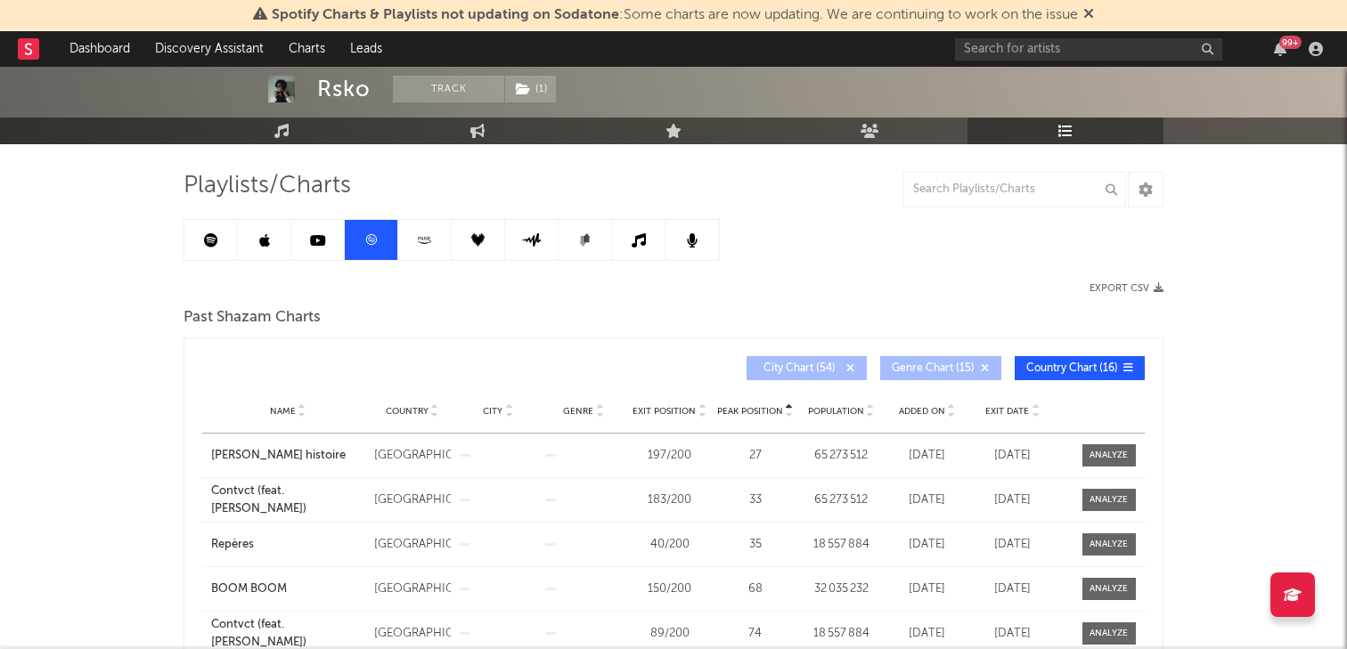
click at [618, 363] on div at bounding box center [437, 368] width 471 height 24
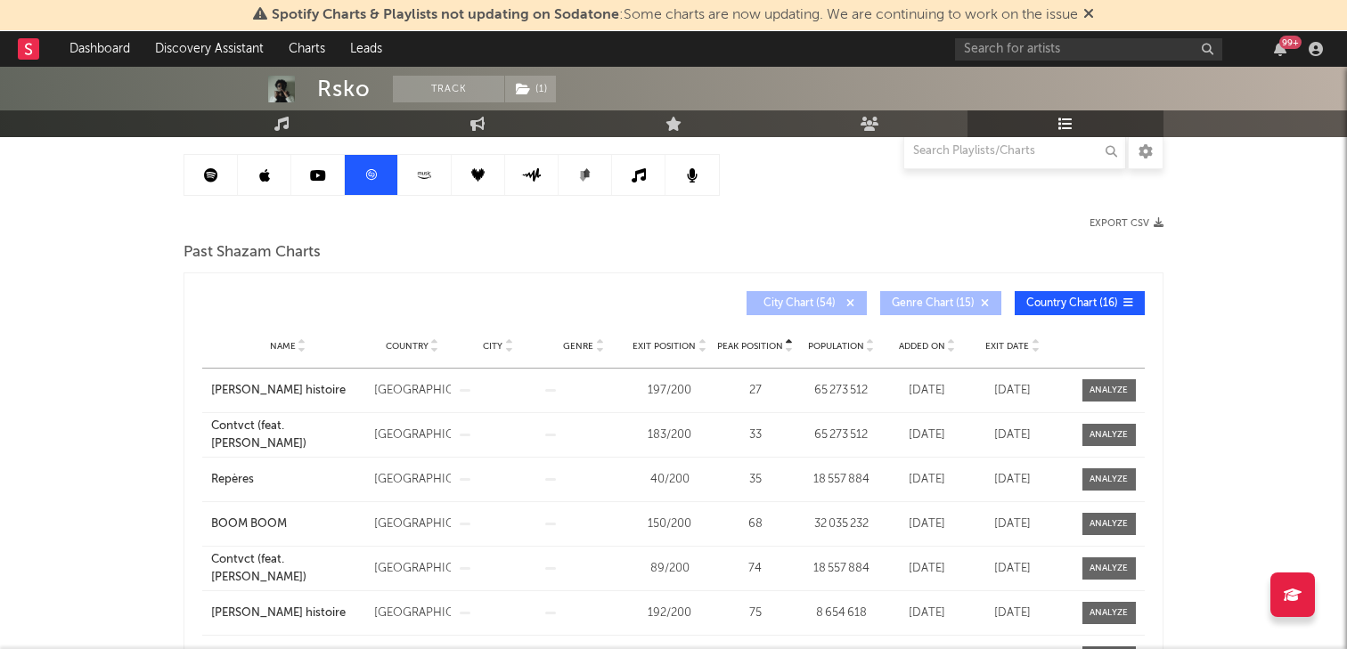
scroll to position [168, 0]
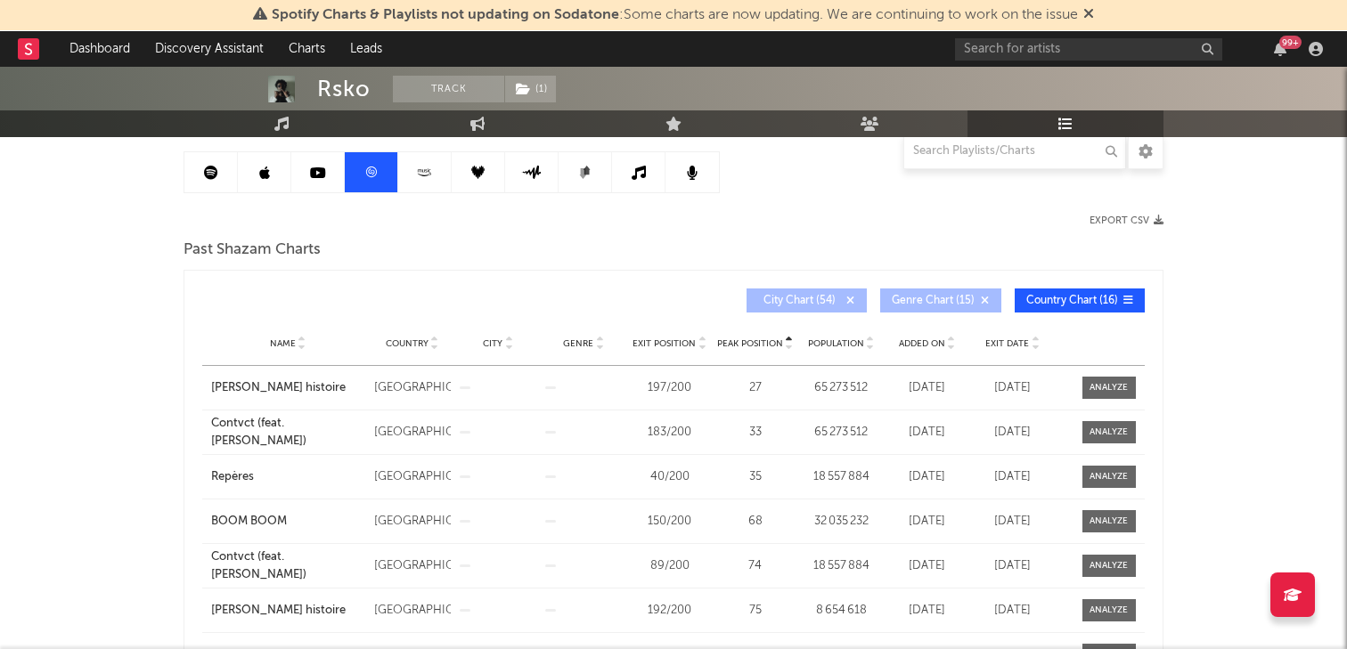
click at [145, 519] on div "Rsko Track ( 1 ) [GEOGRAPHIC_DATA] | Hip-Hop/Rap Edit Track ( 1 ) Benchmark Sum…" at bounding box center [673, 430] width 1347 height 1065
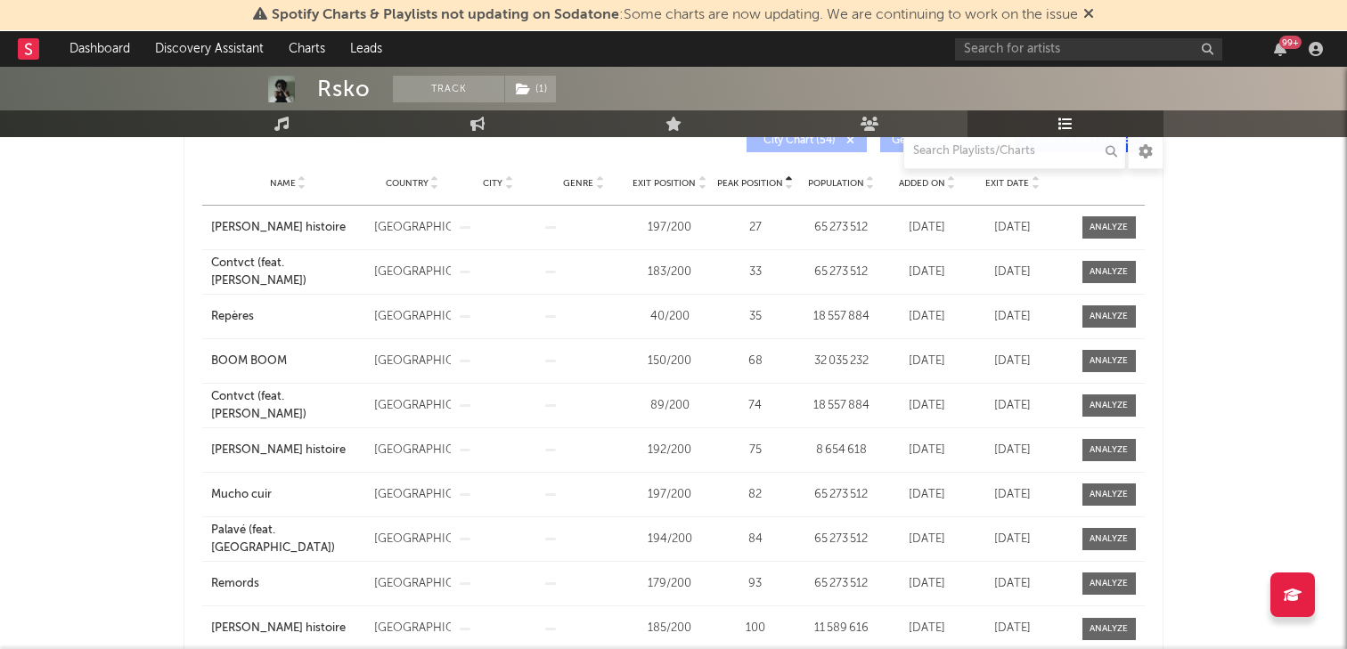
scroll to position [337, 0]
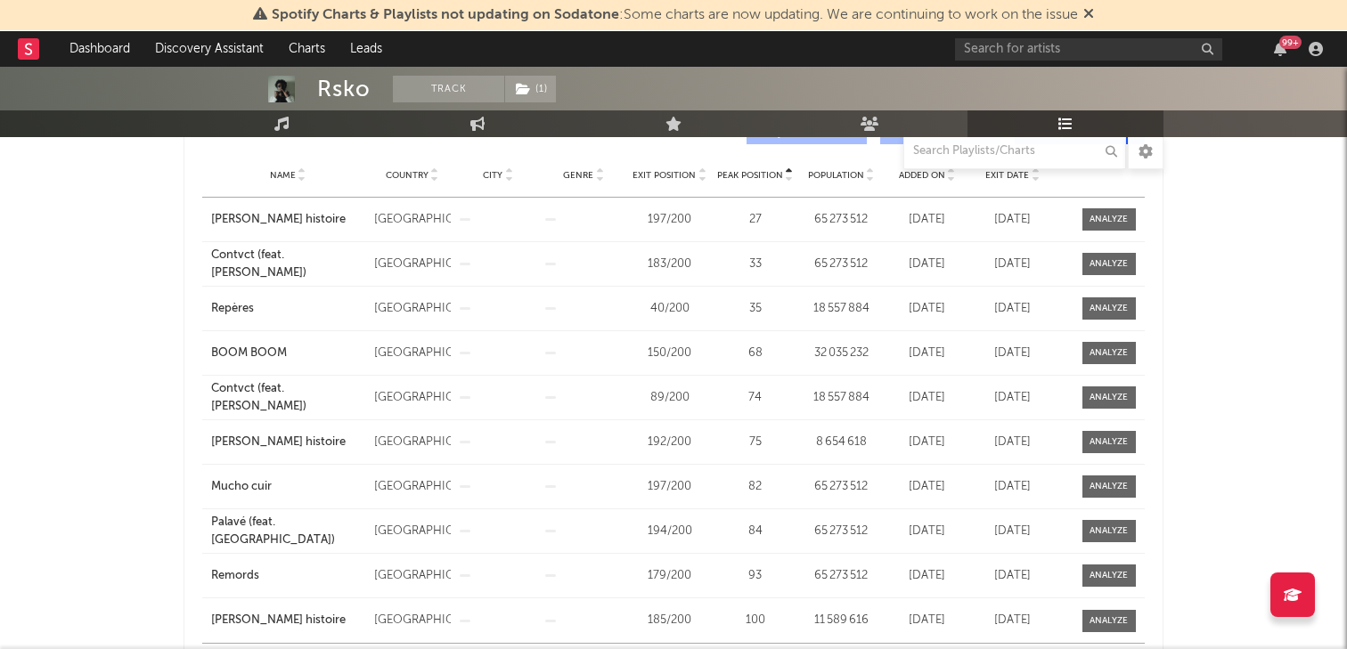
click at [103, 197] on div "Rsko Track ( 1 ) [GEOGRAPHIC_DATA] | Hip-Hop/Rap Edit Track ( 1 ) Benchmark Sum…" at bounding box center [673, 262] width 1347 height 1065
click at [106, 236] on div "Rsko Track ( 1 ) [GEOGRAPHIC_DATA] | Hip-Hop/Rap Edit Track ( 1 ) Benchmark Sum…" at bounding box center [673, 262] width 1347 height 1065
